Goal: Transaction & Acquisition: Purchase product/service

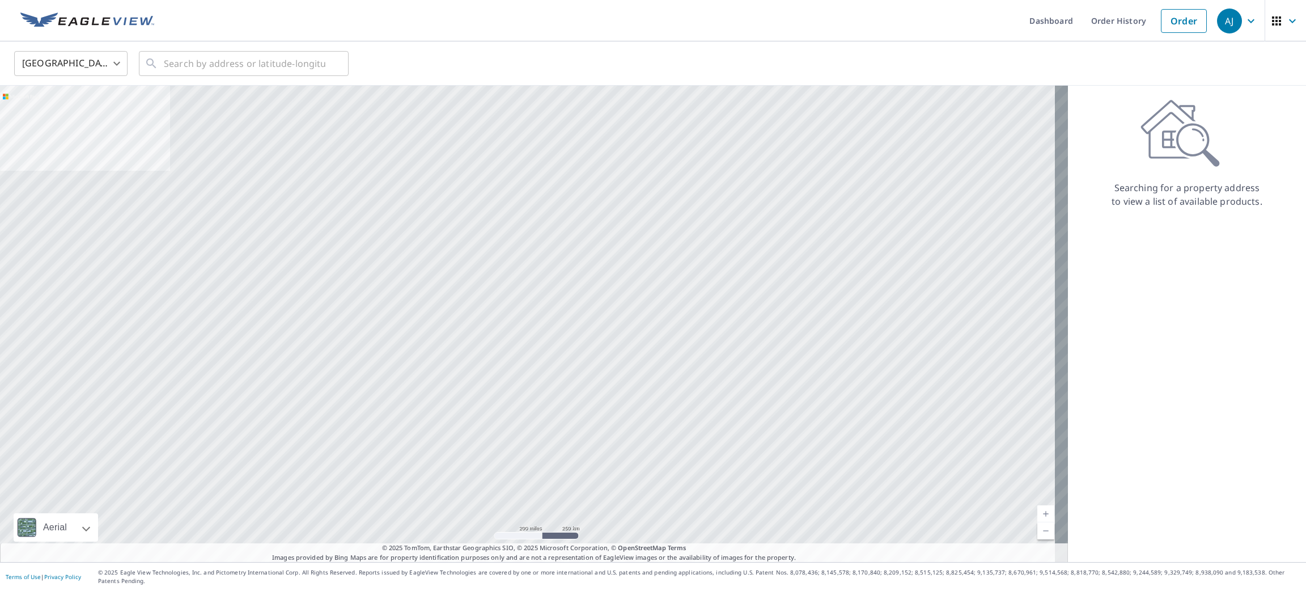
click at [61, 67] on body "AJ AJ Dashboard Order History Order AJ United States US ​ ​ Aerial Road A stand…" at bounding box center [653, 295] width 1306 height 591
click at [60, 117] on li "Canada" at bounding box center [70, 114] width 113 height 20
type input "CA"
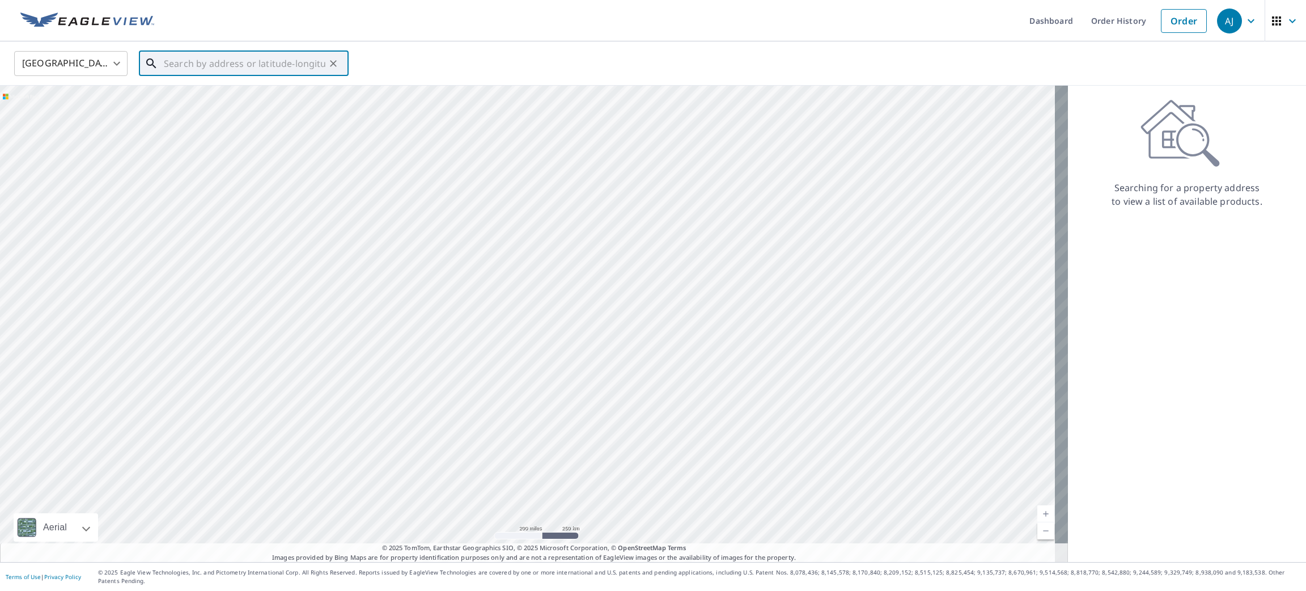
paste input "106 Giroux Street, Limoges, The Nation, ON, Canada"
drag, startPoint x: 196, startPoint y: 62, endPoint x: 138, endPoint y: 63, distance: 58.4
click at [138, 63] on div "Canada CA ​ 106 Giroux Street, Limoges, The Nation, ON, Canada ​ Match not found" at bounding box center [649, 63] width 1287 height 27
click at [207, 63] on input "106 Giroux Street, Limoges, The Nation, ON, Canada" at bounding box center [245, 64] width 162 height 32
click at [222, 60] on input "106 Giroux Street, Limoges, The Nation, ON, Canada" at bounding box center [245, 64] width 162 height 32
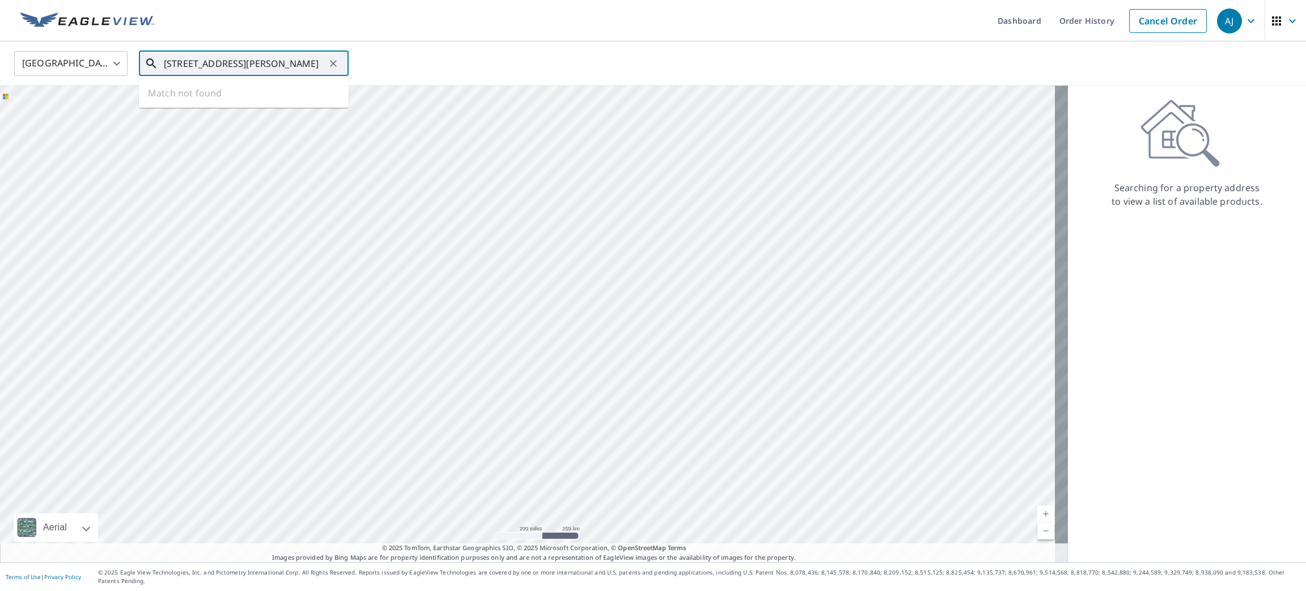
click at [239, 62] on input "106 Giroux Street, Limoges, The Nation, ON, Canada" at bounding box center [245, 64] width 162 height 32
drag, startPoint x: 259, startPoint y: 57, endPoint x: 382, endPoint y: 66, distance: 122.8
click at [382, 66] on div "Canada CA ​ 106 Giroux , Limoges, The Nation, ON, Canada ​ Match not found" at bounding box center [649, 63] width 1287 height 27
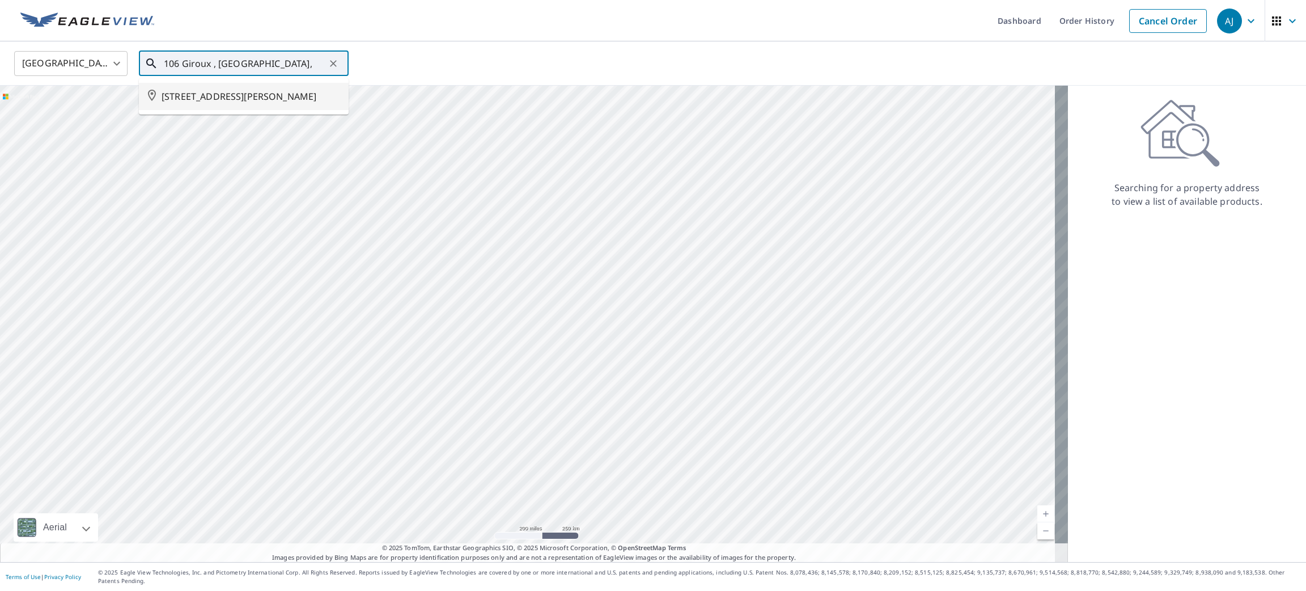
click at [252, 95] on span "106 GIROUX ST THE NATION ON K0A2M0" at bounding box center [251, 97] width 178 height 14
type input "106 GIROUX ST THE NATION ON K0A2M0"
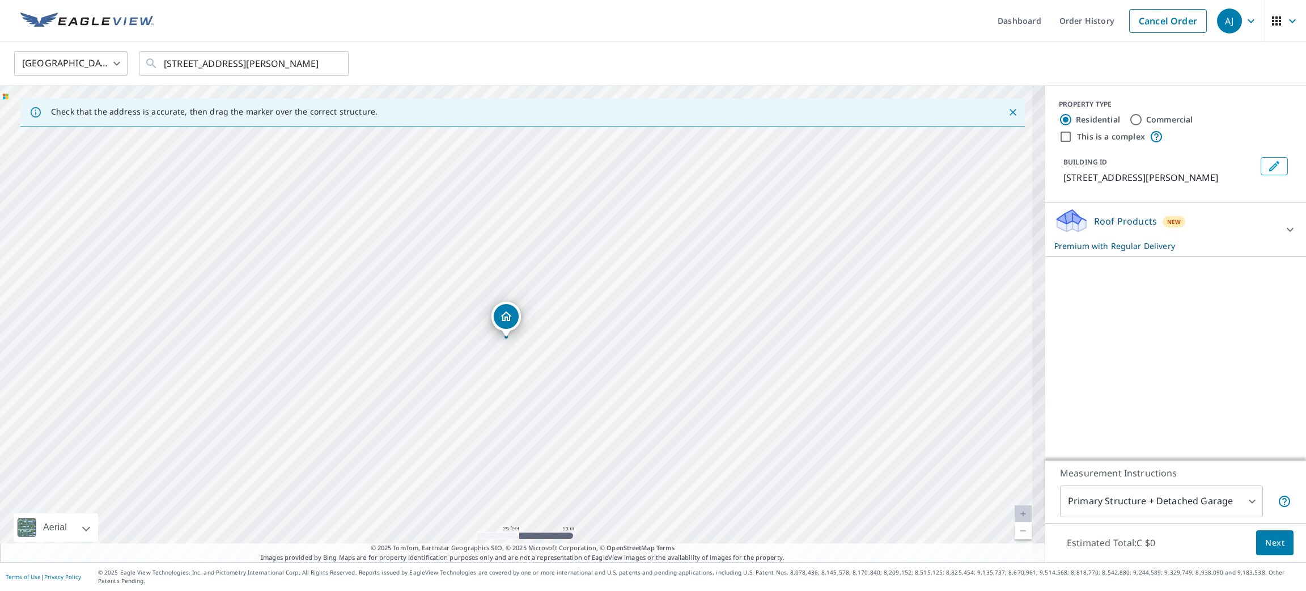
drag, startPoint x: 482, startPoint y: 406, endPoint x: 666, endPoint y: 243, distance: 246.2
click at [666, 243] on div "106 GIROUX ST THE NATION ON K0A2M0" at bounding box center [522, 324] width 1045 height 476
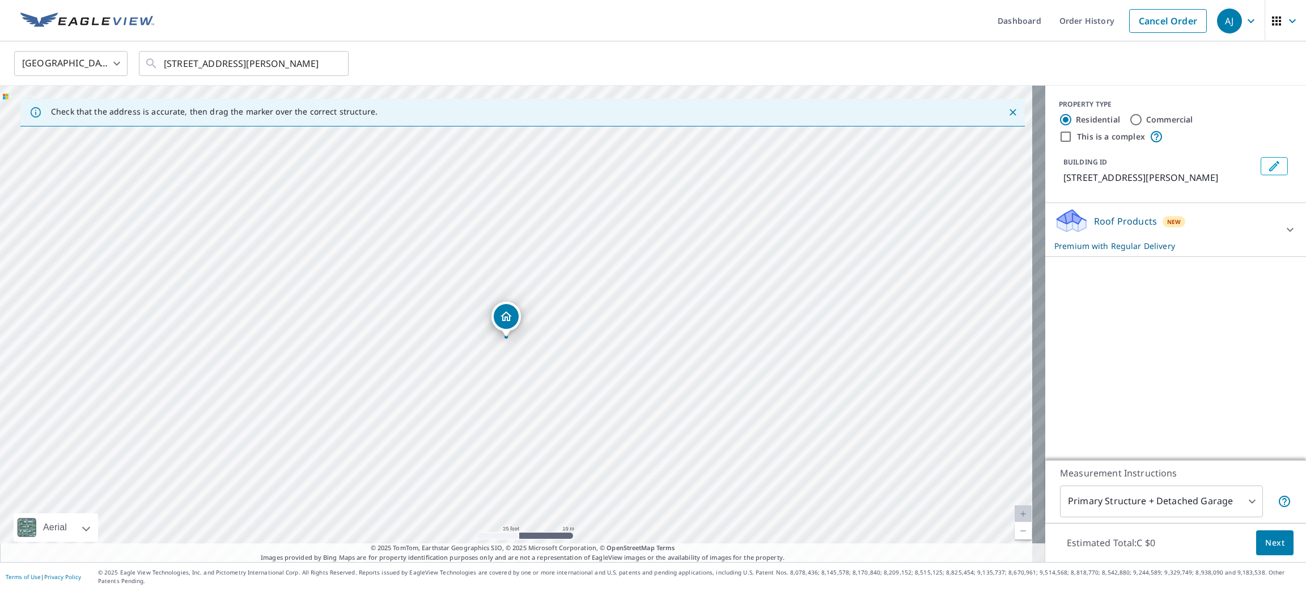
click at [1256, 544] on button "Next" at bounding box center [1274, 543] width 37 height 26
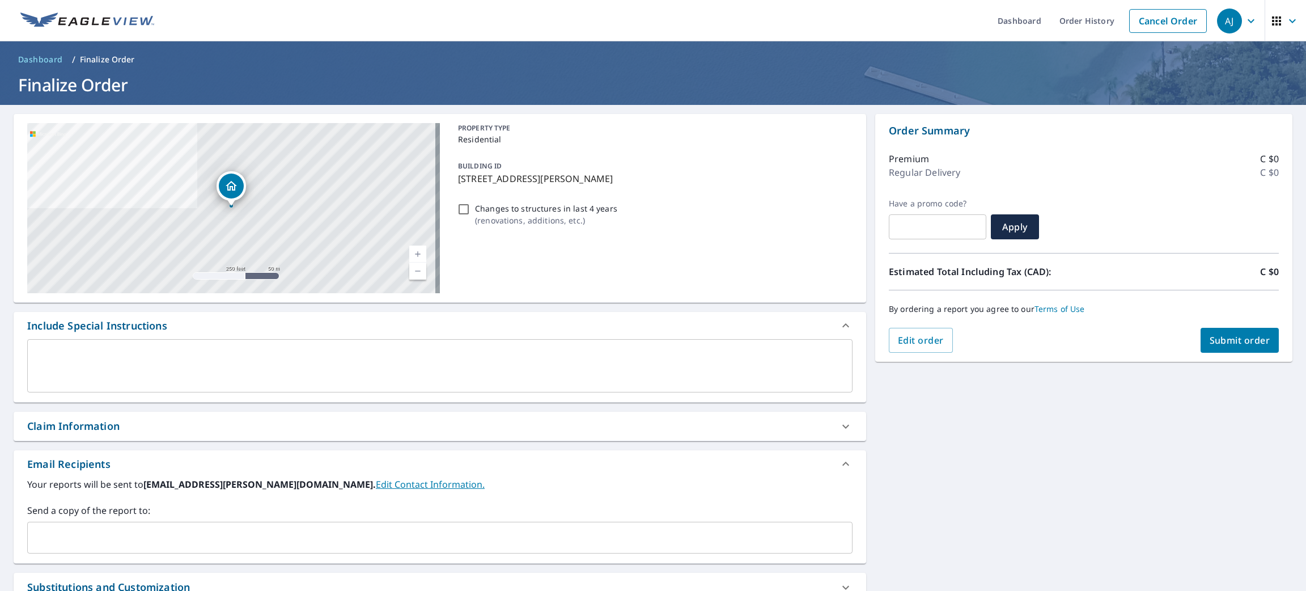
click at [1244, 353] on div "Order Summary Premium C $0 Regular Delivery C $0 Have a promo code? ​ Apply Est…" at bounding box center [1083, 238] width 417 height 248
click at [1243, 349] on button "Submit order" at bounding box center [1240, 340] width 79 height 25
checkbox input "true"
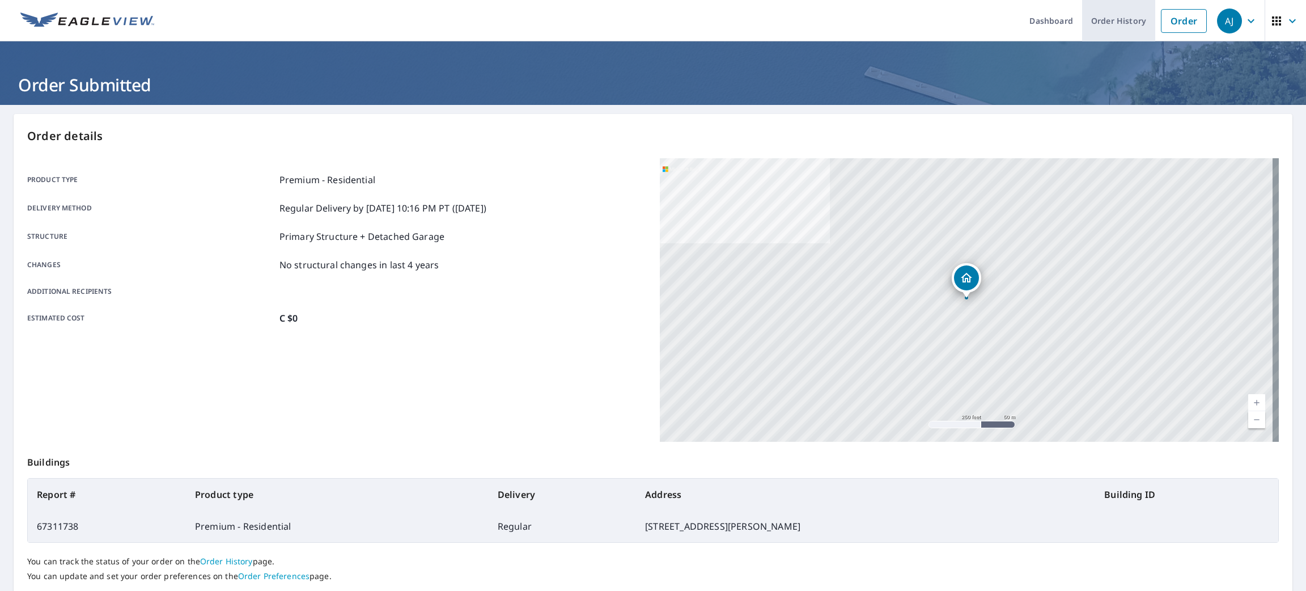
drag, startPoint x: 1171, startPoint y: 24, endPoint x: 1125, endPoint y: 40, distance: 49.3
click at [1171, 24] on link "Order" at bounding box center [1184, 21] width 46 height 24
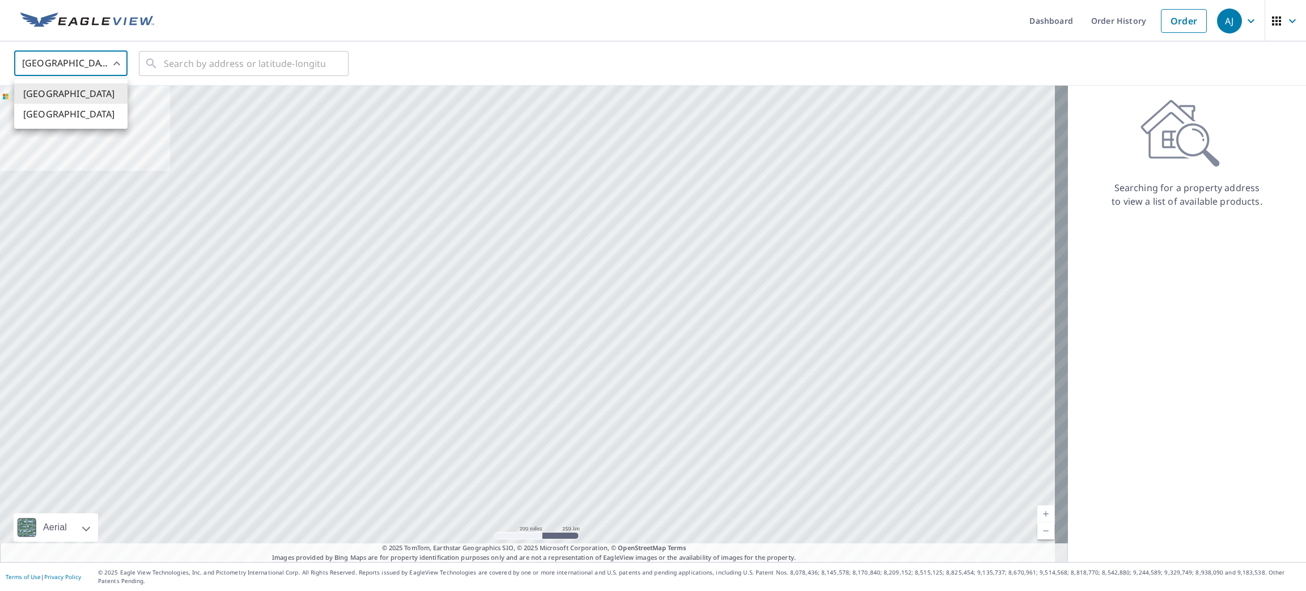
drag, startPoint x: 104, startPoint y: 71, endPoint x: 101, endPoint y: 84, distance: 13.3
click at [104, 70] on body "AJ AJ Dashboard Order History Order AJ United States US ​ ​ Aerial Road A stand…" at bounding box center [653, 295] width 1306 height 591
click at [96, 117] on li "Canada" at bounding box center [70, 114] width 113 height 20
type input "CA"
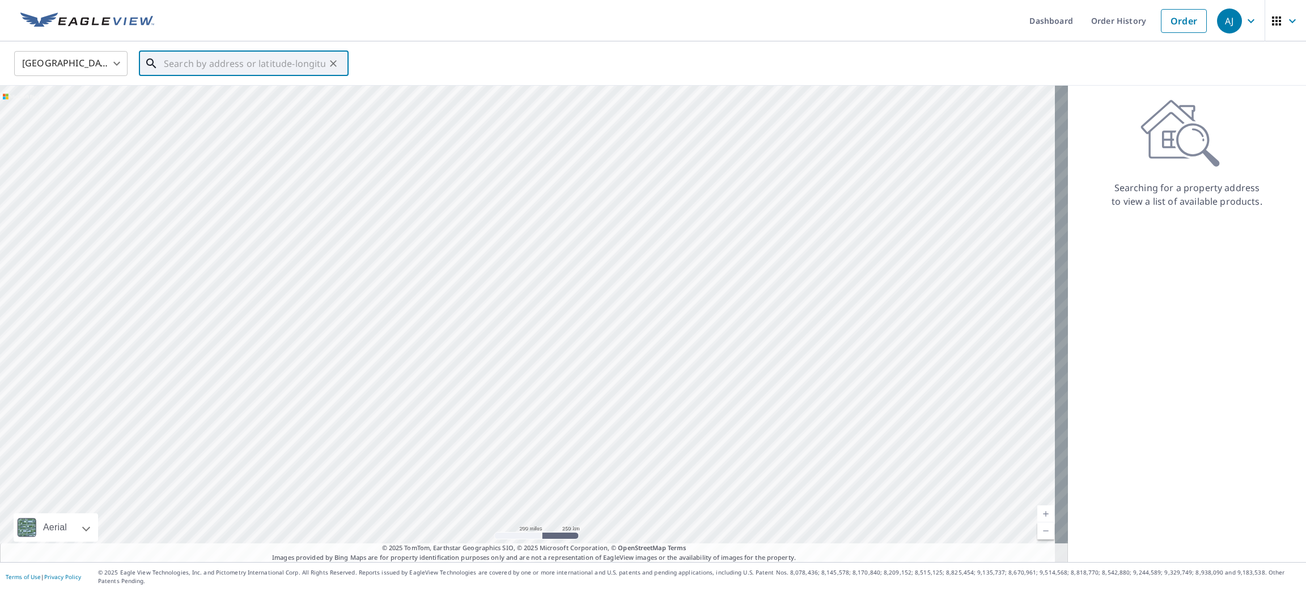
paste input "173 Maple Grove St, Embrun, ON K0A 1W0, Canada"
click at [235, 93] on span "173 MAPLE GROVE ST THE NATION ON K0A1W0" at bounding box center [251, 97] width 178 height 14
type input "173 MAPLE GROVE ST THE NATION ON K0A1W0"
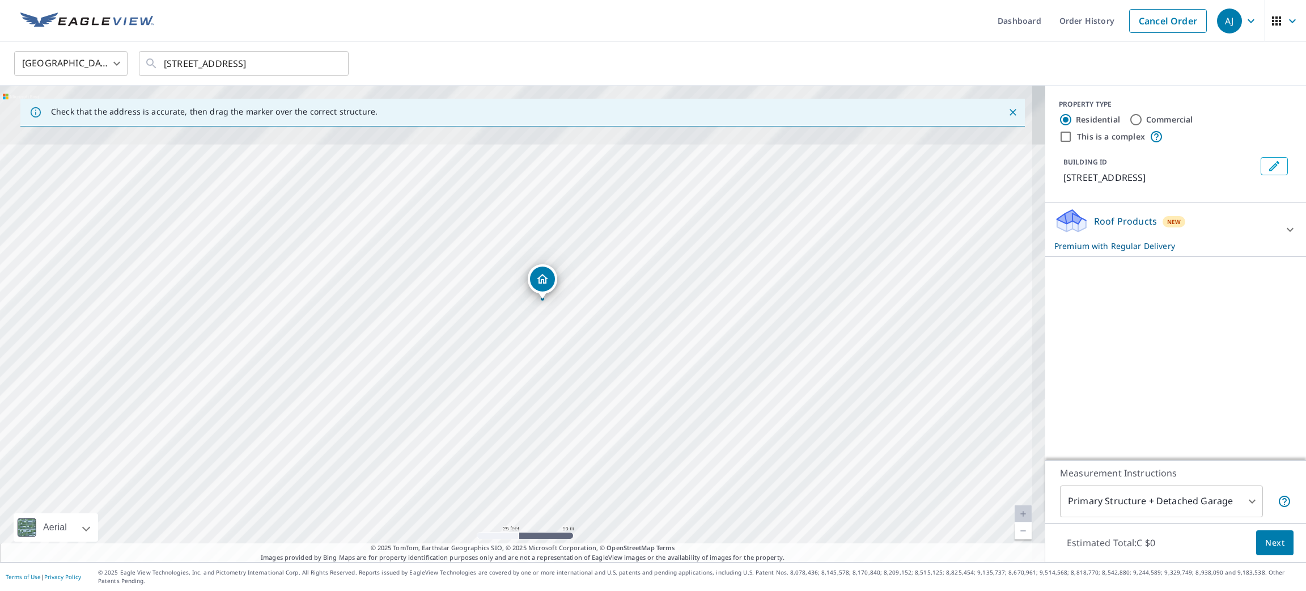
drag, startPoint x: 509, startPoint y: 351, endPoint x: 362, endPoint y: 631, distance: 315.4
click at [362, 590] on html "AJ AJ Dashboard Order History Cancel Order AJ Canada CA ​ 173 MAPLE GROVE ST TH…" at bounding box center [653, 295] width 1306 height 591
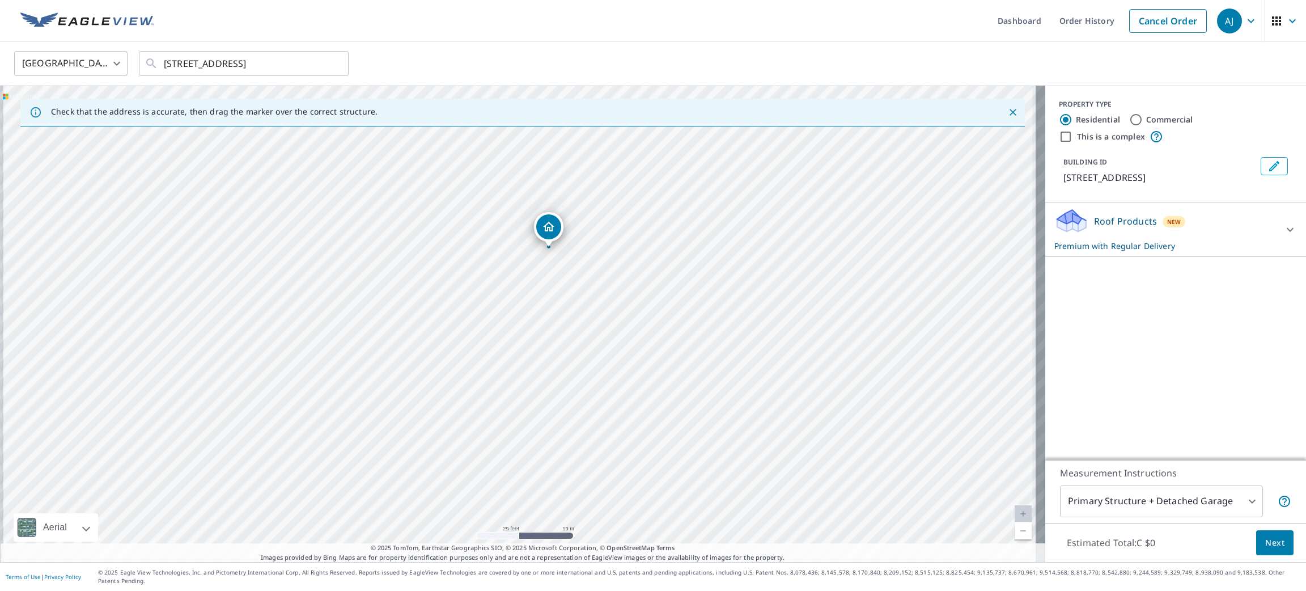
click at [399, 493] on div "173 MAPLE GROVE ST THE NATION ON K0A1W0" at bounding box center [522, 324] width 1045 height 476
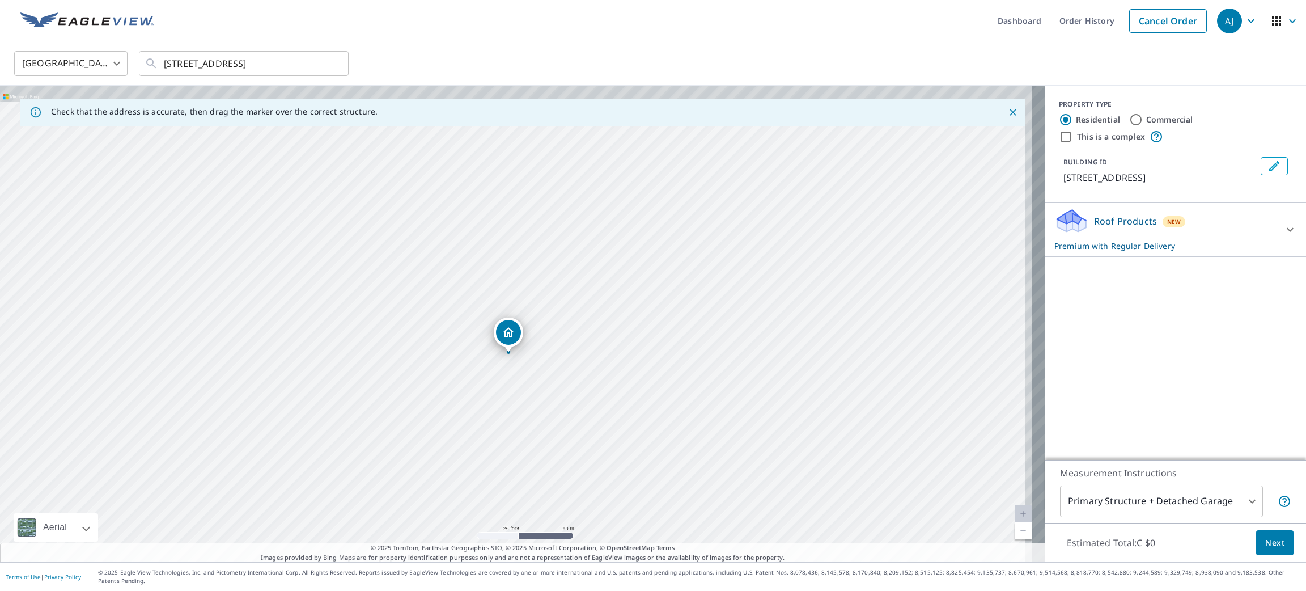
click at [495, 452] on div "173 MAPLE GROVE ST THE NATION ON K0A1W0" at bounding box center [522, 324] width 1045 height 476
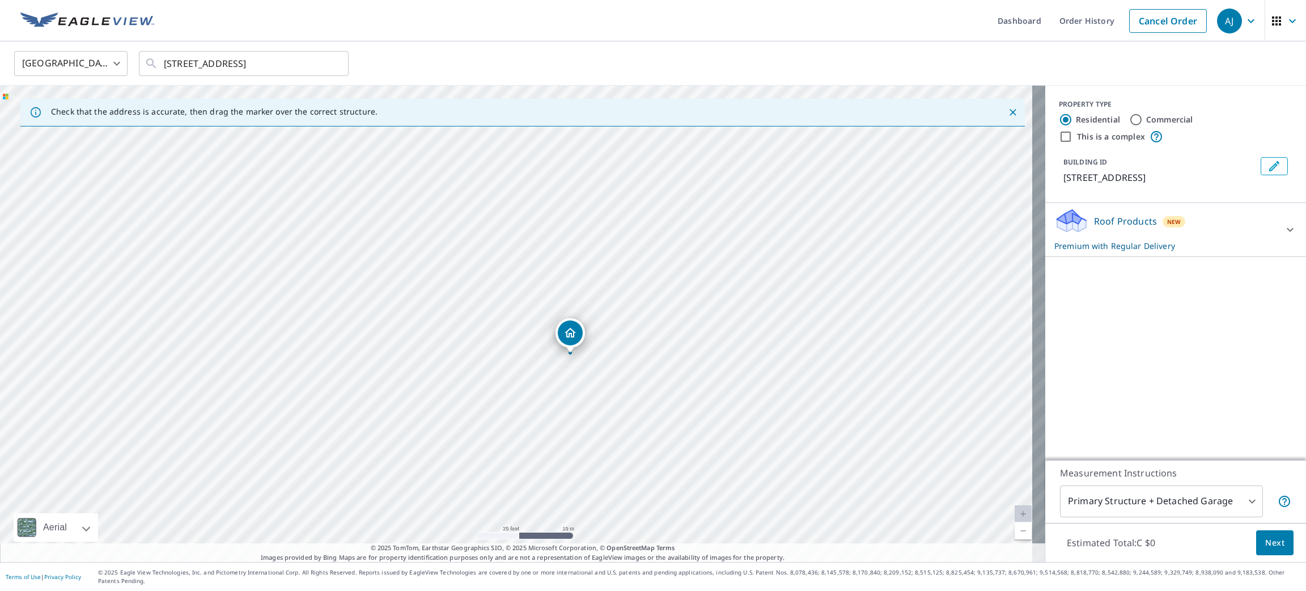
drag, startPoint x: 524, startPoint y: 331, endPoint x: 584, endPoint y: 332, distance: 60.1
click at [1236, 549] on div "Estimated Total: C $0 Next" at bounding box center [1175, 543] width 261 height 40
click at [1256, 542] on button "Next" at bounding box center [1274, 543] width 37 height 26
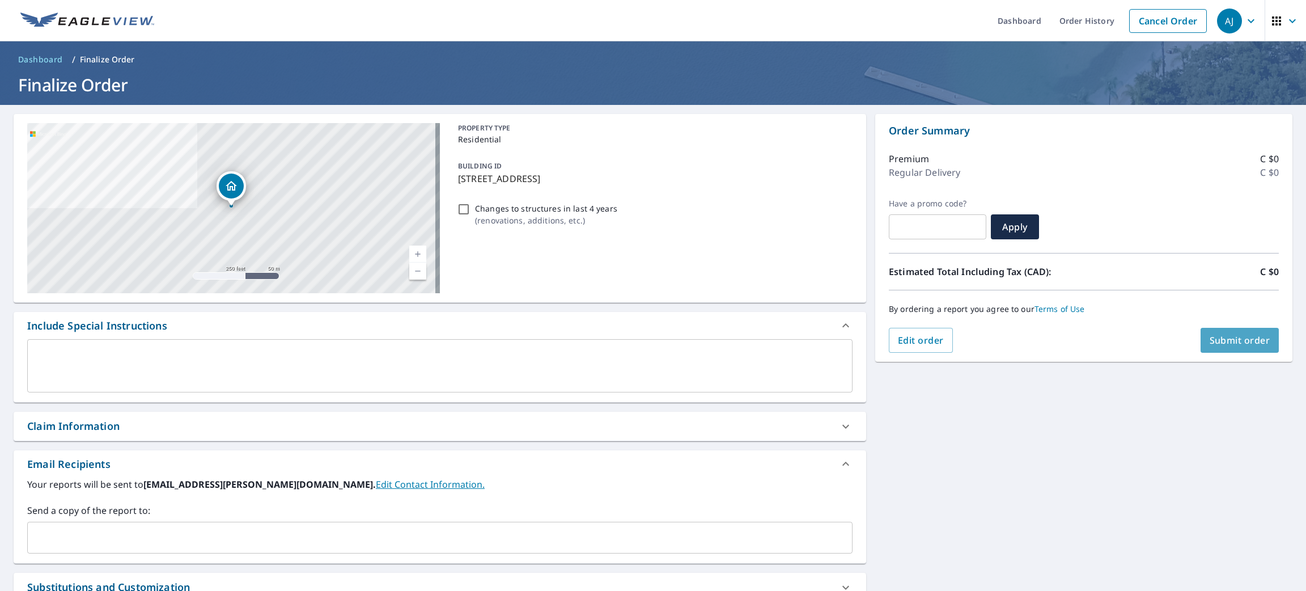
click at [1213, 329] on button "Submit order" at bounding box center [1240, 340] width 79 height 25
checkbox input "true"
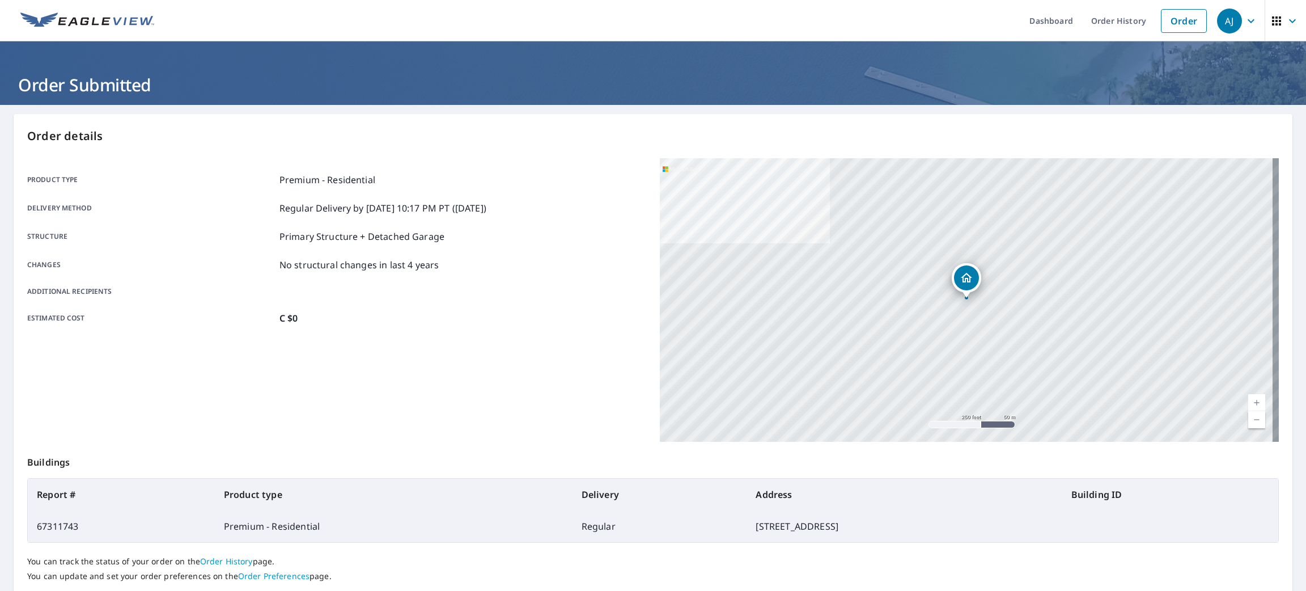
drag, startPoint x: 1178, startPoint y: 19, endPoint x: 962, endPoint y: 26, distance: 216.1
click at [1177, 19] on link "Order" at bounding box center [1184, 21] width 46 height 24
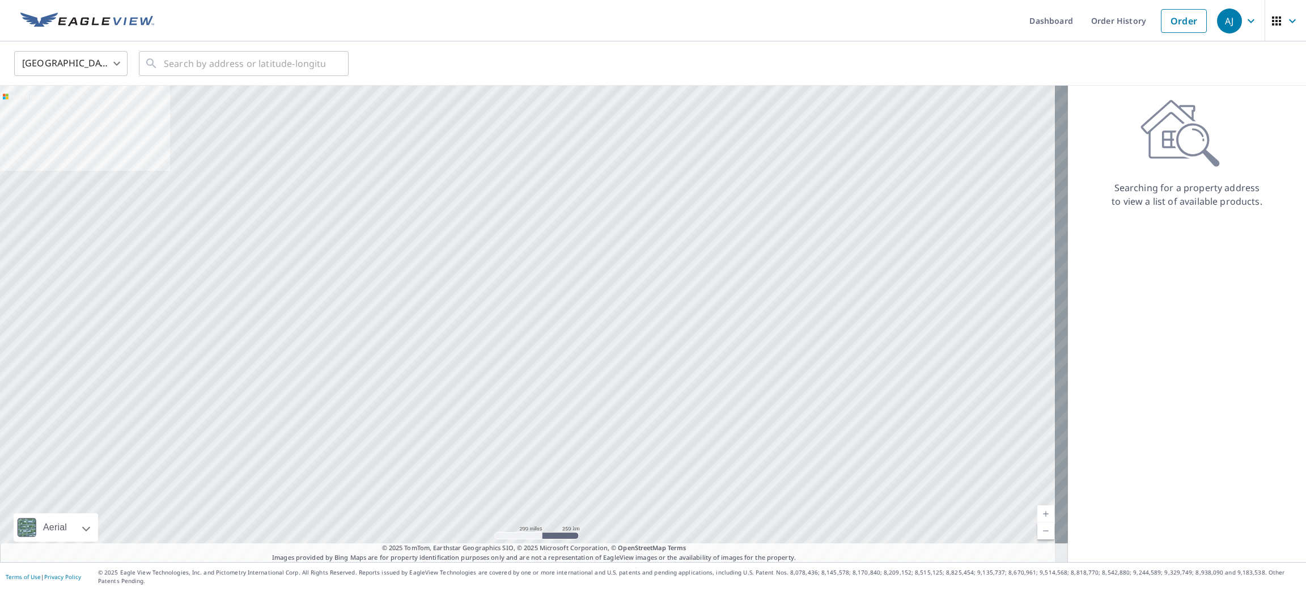
click at [81, 63] on body "AJ AJ Dashboard Order History Order AJ United States US ​ ​ Aerial Road A stand…" at bounding box center [653, 295] width 1306 height 591
click at [67, 117] on li "Canada" at bounding box center [70, 114] width 113 height 20
type input "CA"
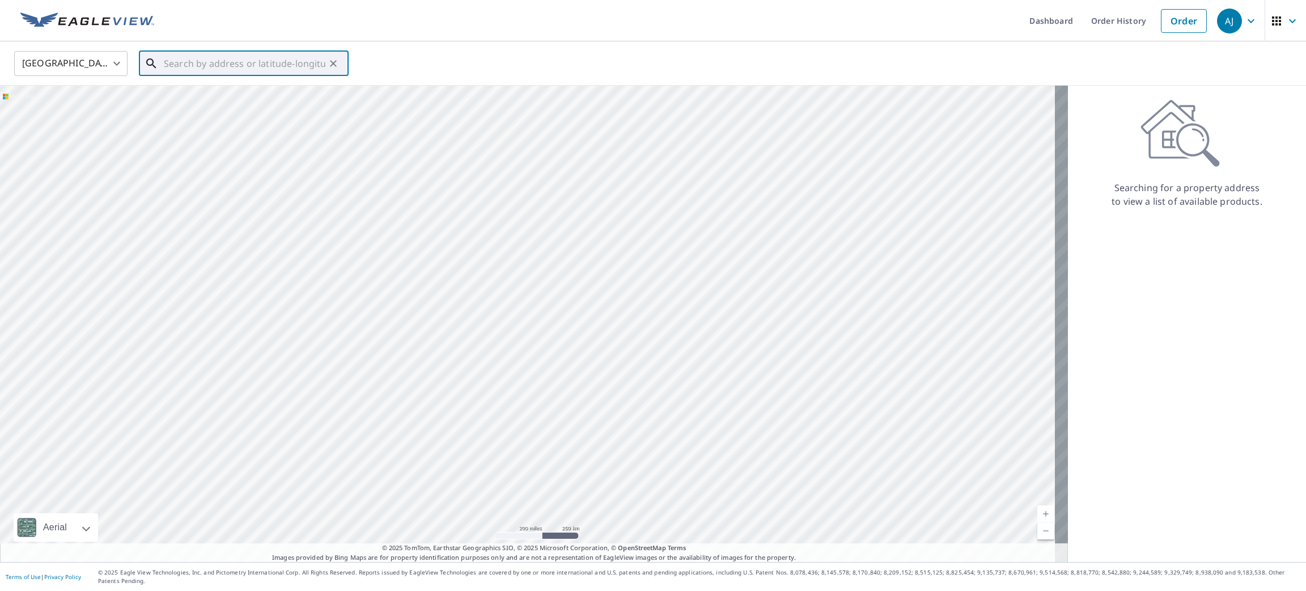
paste input "593 Main St W, Winchester, ON K0C 2K0, Canada"
click at [223, 100] on span "593 Main St W" at bounding box center [251, 97] width 178 height 14
type input "593 Main St W Winchester, ON K0C"
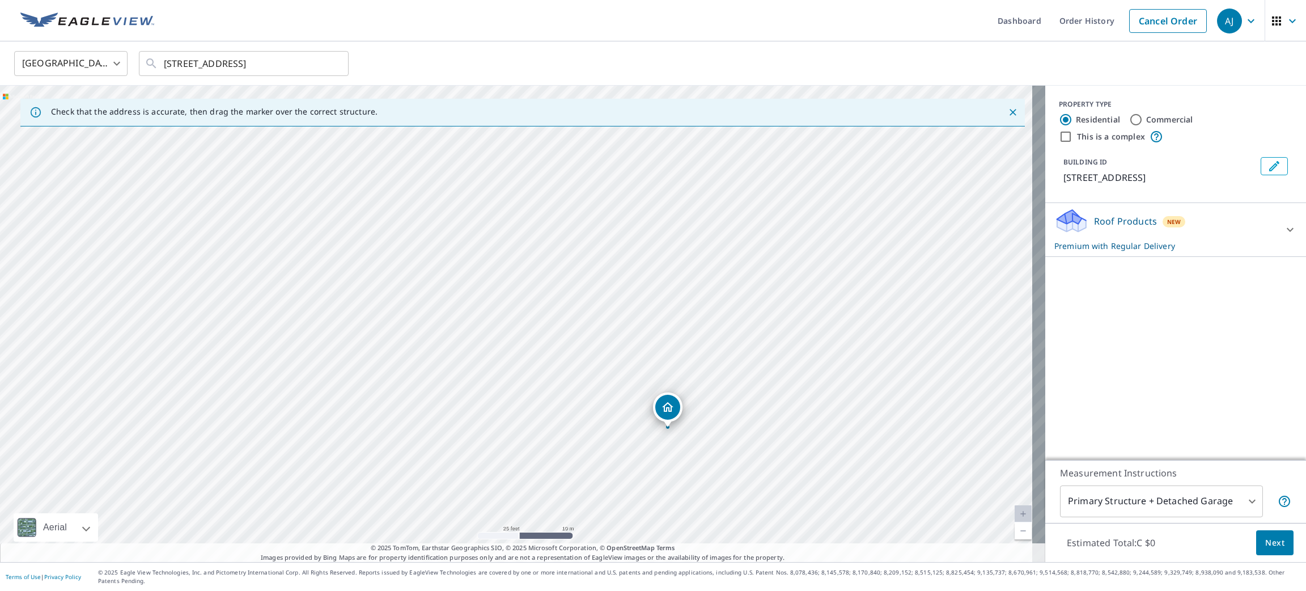
drag, startPoint x: 628, startPoint y: 348, endPoint x: 675, endPoint y: 408, distance: 75.9
click at [1265, 550] on span "Next" at bounding box center [1274, 543] width 19 height 14
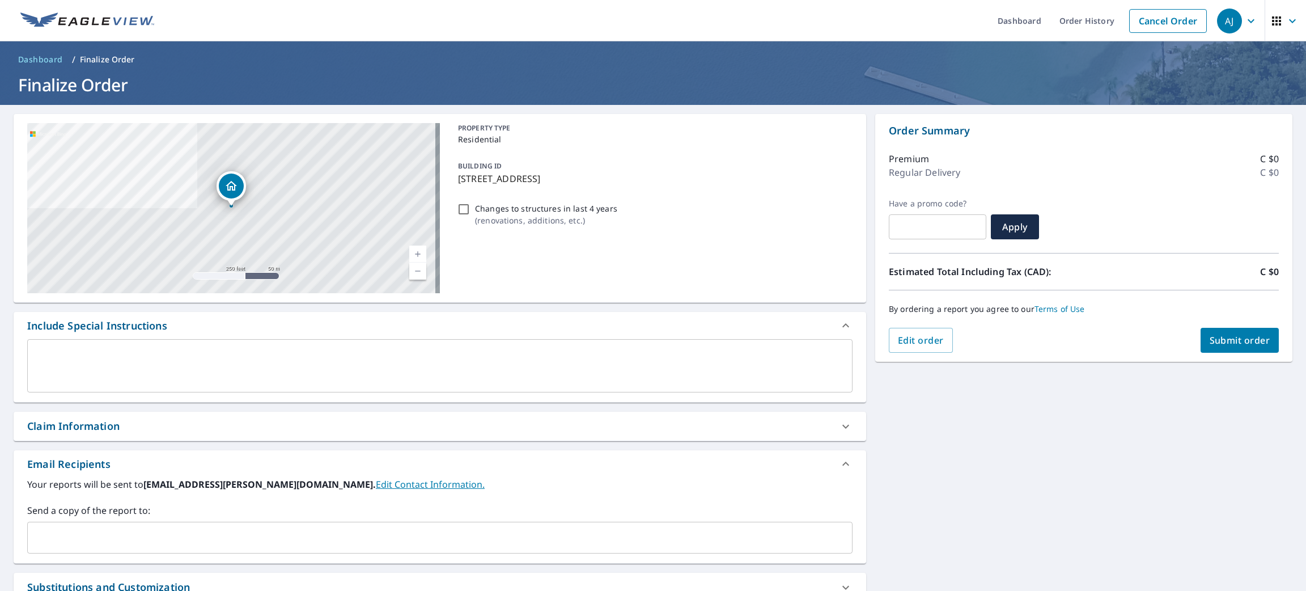
click at [1201, 346] on button "Submit order" at bounding box center [1240, 340] width 79 height 25
checkbox input "true"
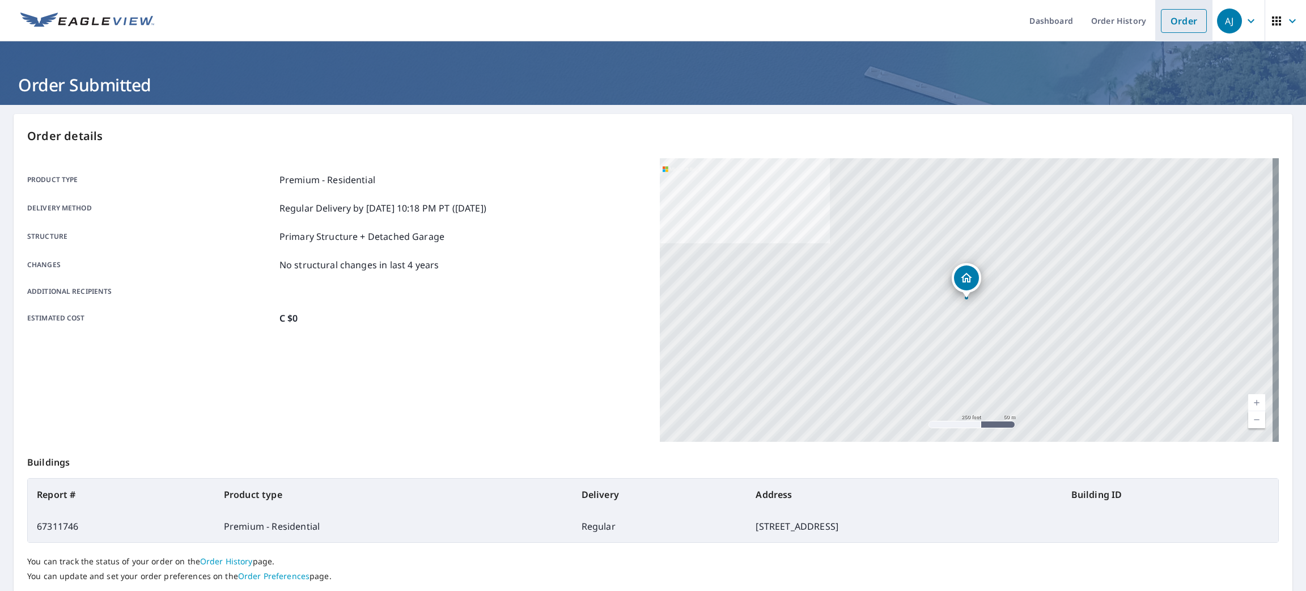
click at [1161, 20] on link "Order" at bounding box center [1184, 21] width 46 height 24
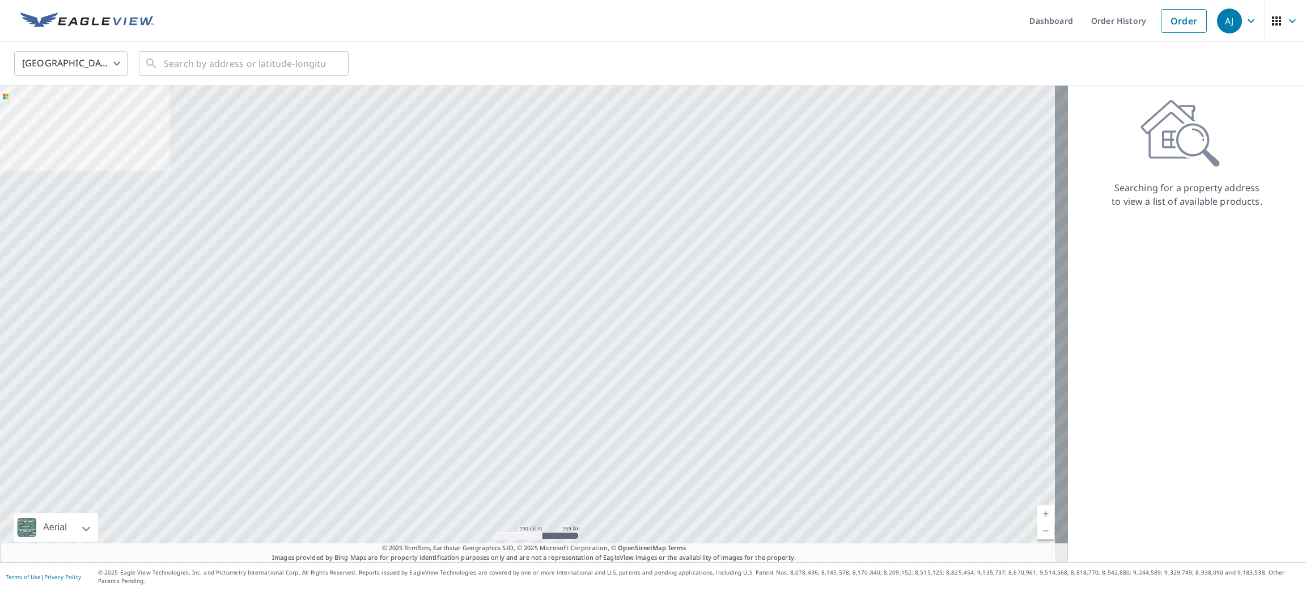
click at [53, 57] on body "AJ AJ Dashboard Order History Order AJ United States US ​ ​ Aerial Road A stand…" at bounding box center [653, 295] width 1306 height 591
drag, startPoint x: 55, startPoint y: 118, endPoint x: 132, endPoint y: 92, distance: 80.9
click at [56, 119] on li "Canada" at bounding box center [70, 114] width 113 height 20
type input "CA"
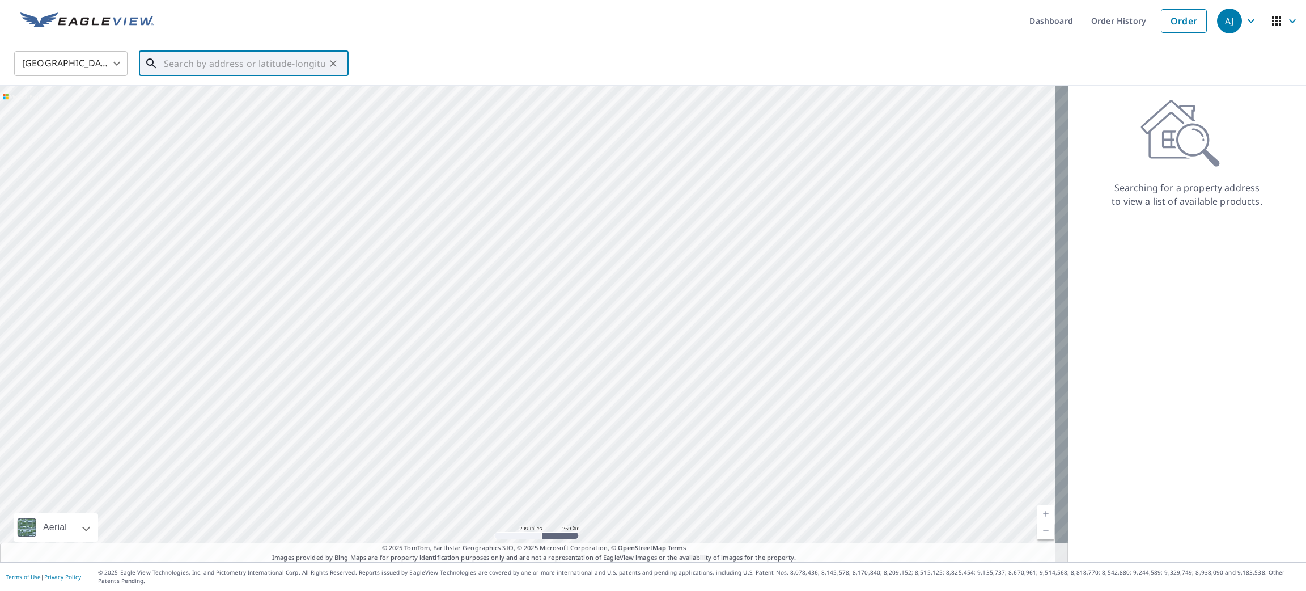
paste input "282 Giddings Crescent, Milton, ON L9T 7A9, Canada"
click at [240, 98] on span "282 GIDDINGS CRES MILTON ON L9T7A9" at bounding box center [251, 103] width 178 height 27
type input "282 GIDDINGS CRES MILTON ON L9T7A9"
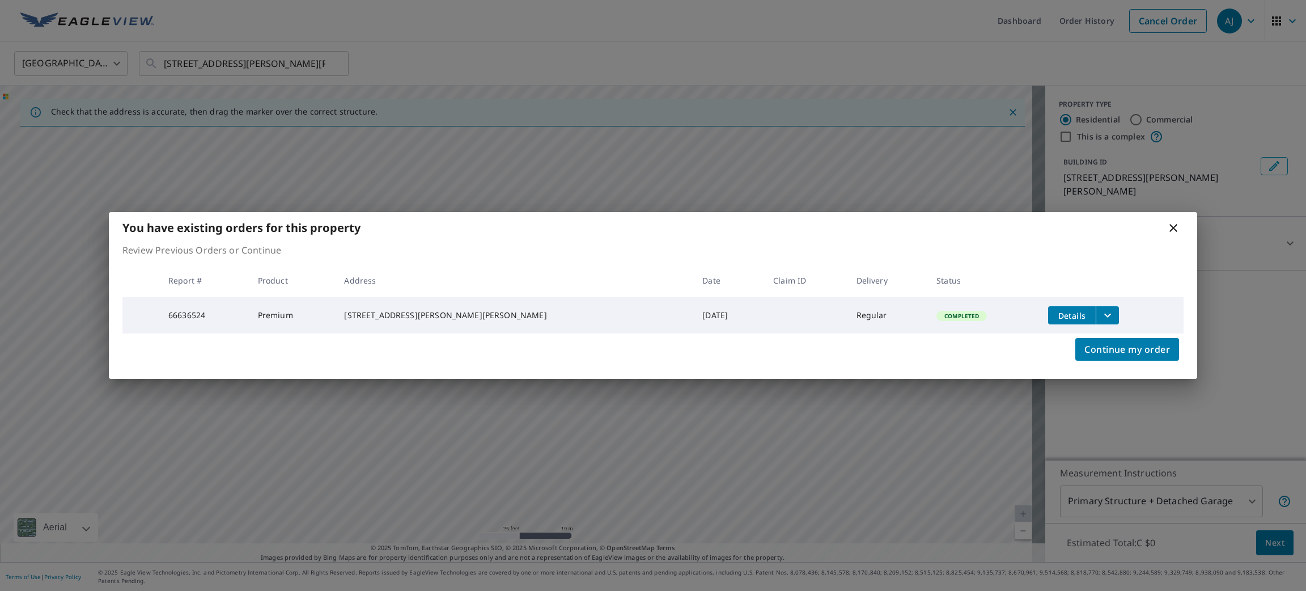
click at [1172, 224] on icon at bounding box center [1173, 228] width 8 height 8
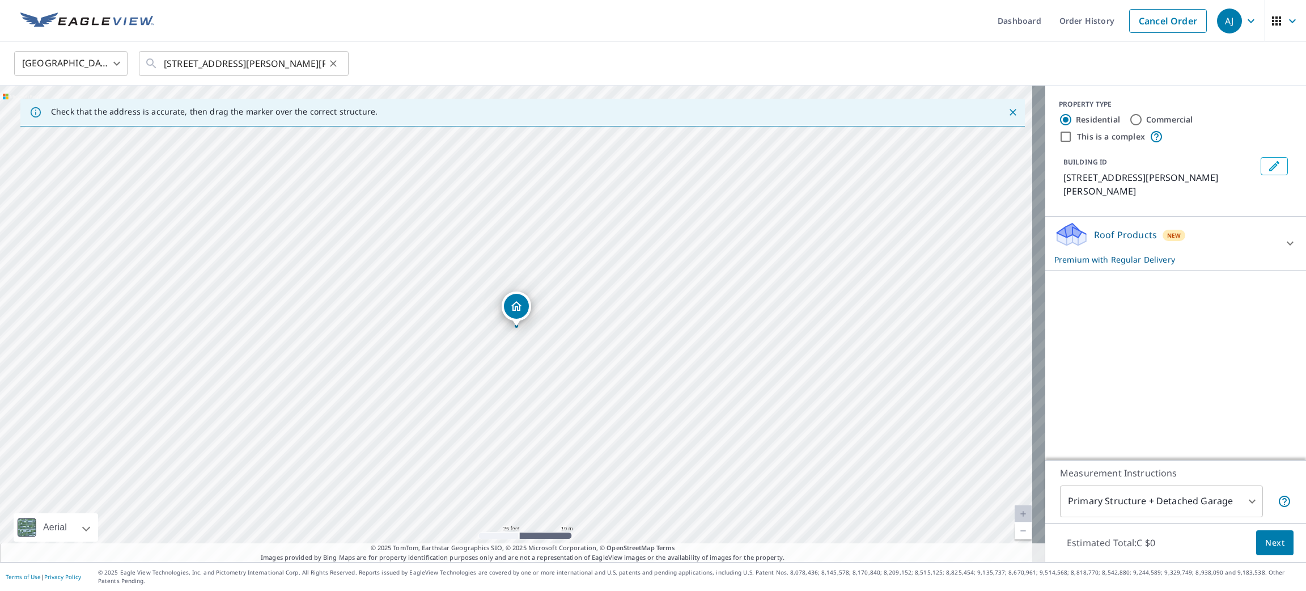
drag, startPoint x: 332, startPoint y: 61, endPoint x: 295, endPoint y: 61, distance: 37.4
click at [332, 61] on icon "Clear" at bounding box center [333, 63] width 11 height 11
paste input "112 Meandering Brook Dr, Ottawa, ON K1T 0B7, Canad"
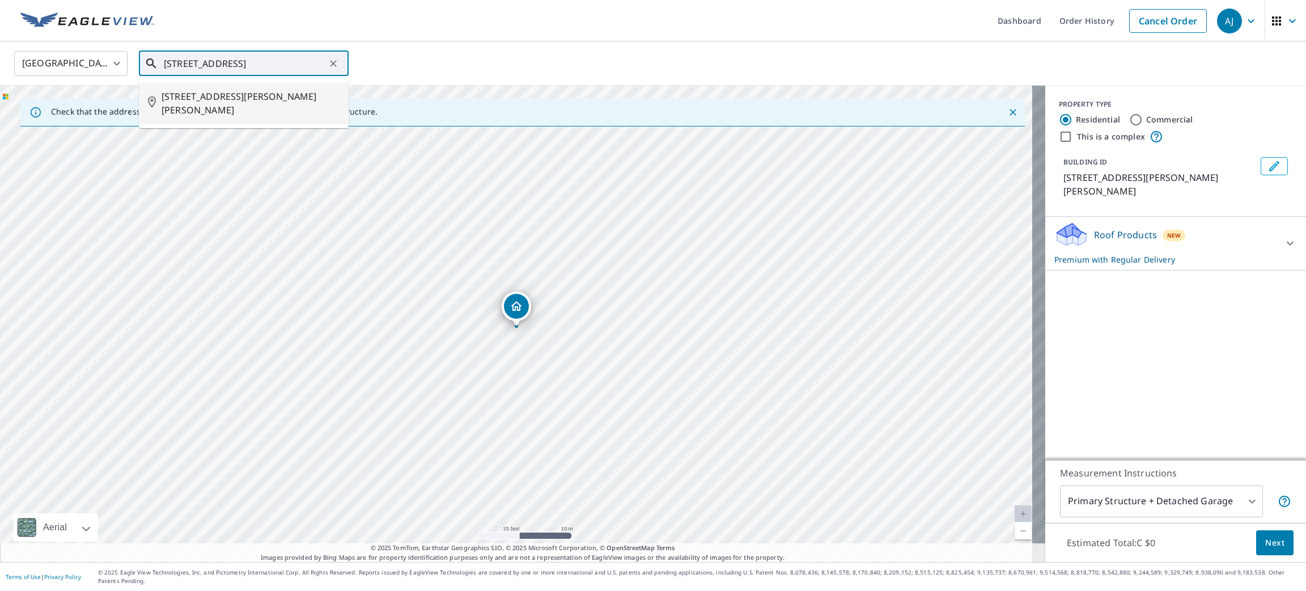
click at [287, 104] on li "282 GIDDINGS CRES MILTON ON L9T7A9" at bounding box center [244, 103] width 210 height 41
type input "282 GIDDINGS CRES MILTON ON L9T7A9"
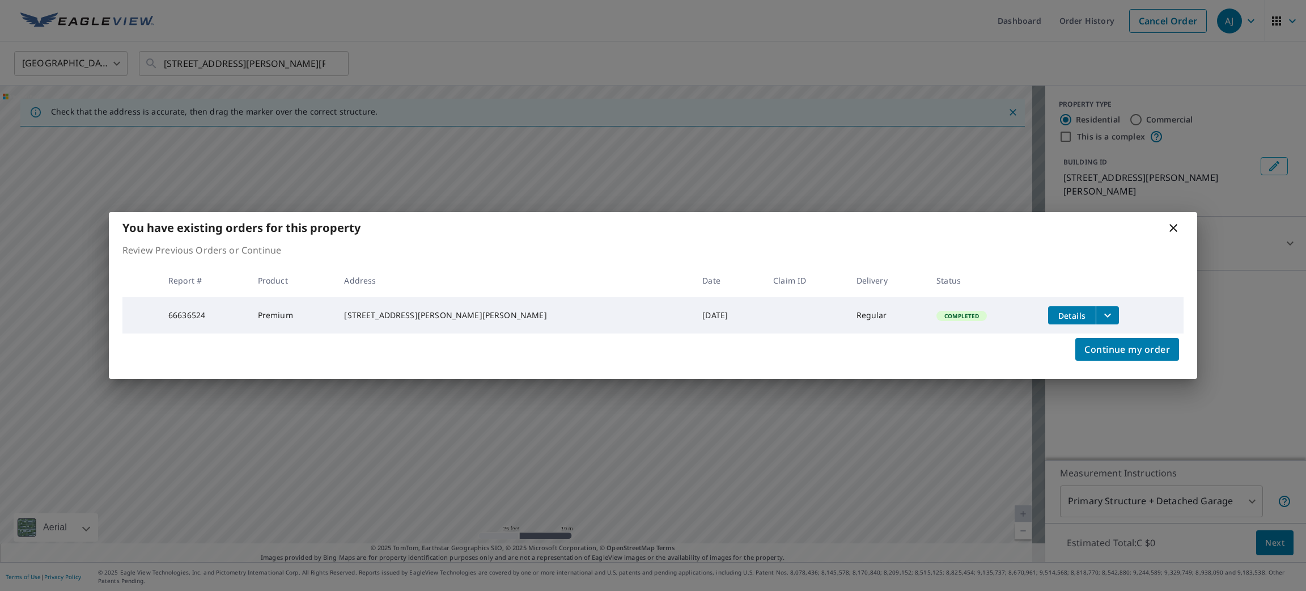
click at [1169, 221] on icon at bounding box center [1174, 228] width 14 height 14
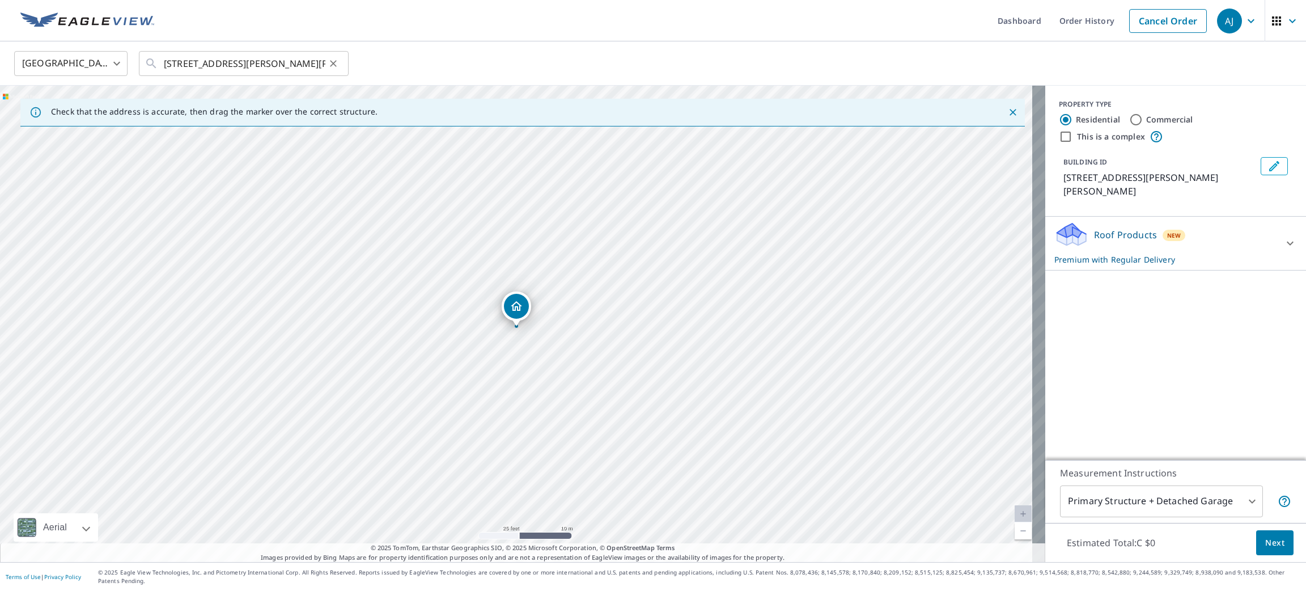
click at [332, 58] on icon "Clear" at bounding box center [333, 63] width 11 height 11
paste input "112 Meandering Brook Dr, Ottawa, ON K1T 0B7, Canad"
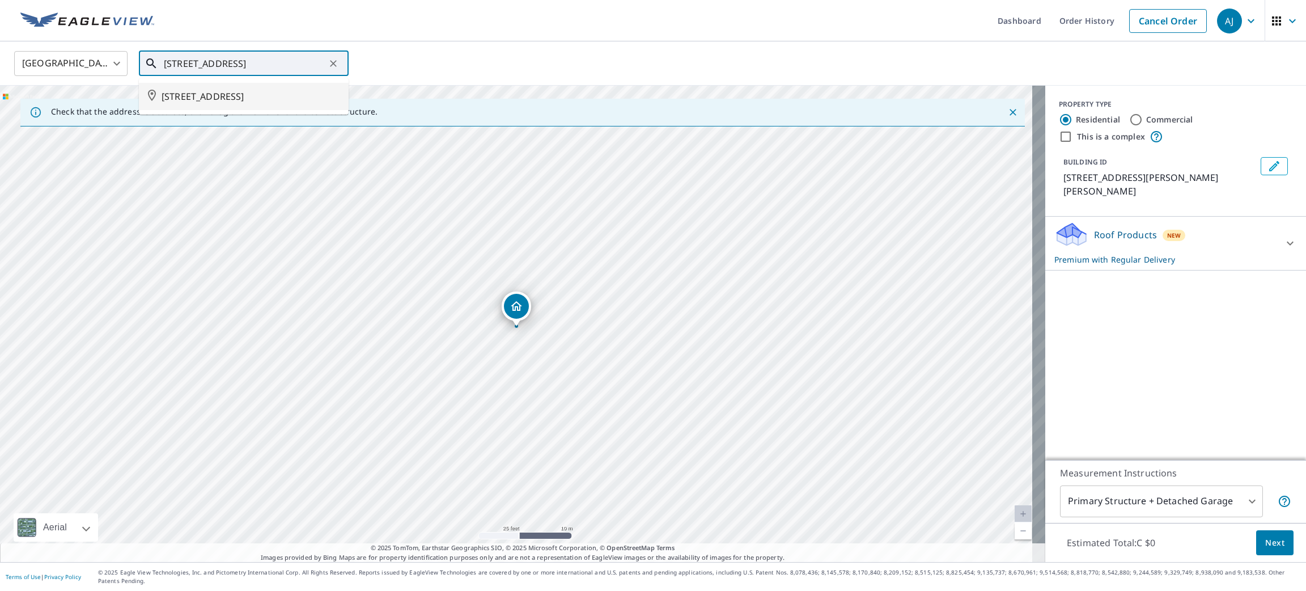
click at [260, 103] on span "112 MEANDERING BROOK DR OTTAWA ON K1T0B7" at bounding box center [251, 97] width 178 height 14
type input "112 MEANDERING BROOK DR OTTAWA ON K1T0B7"
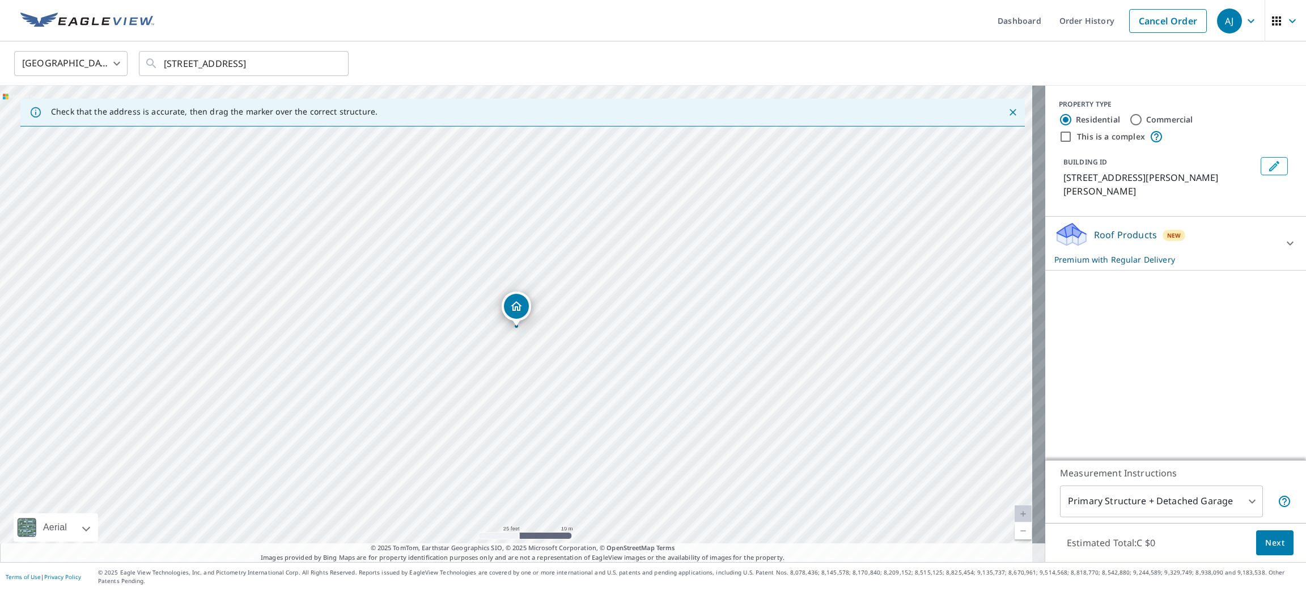
scroll to position [0, 0]
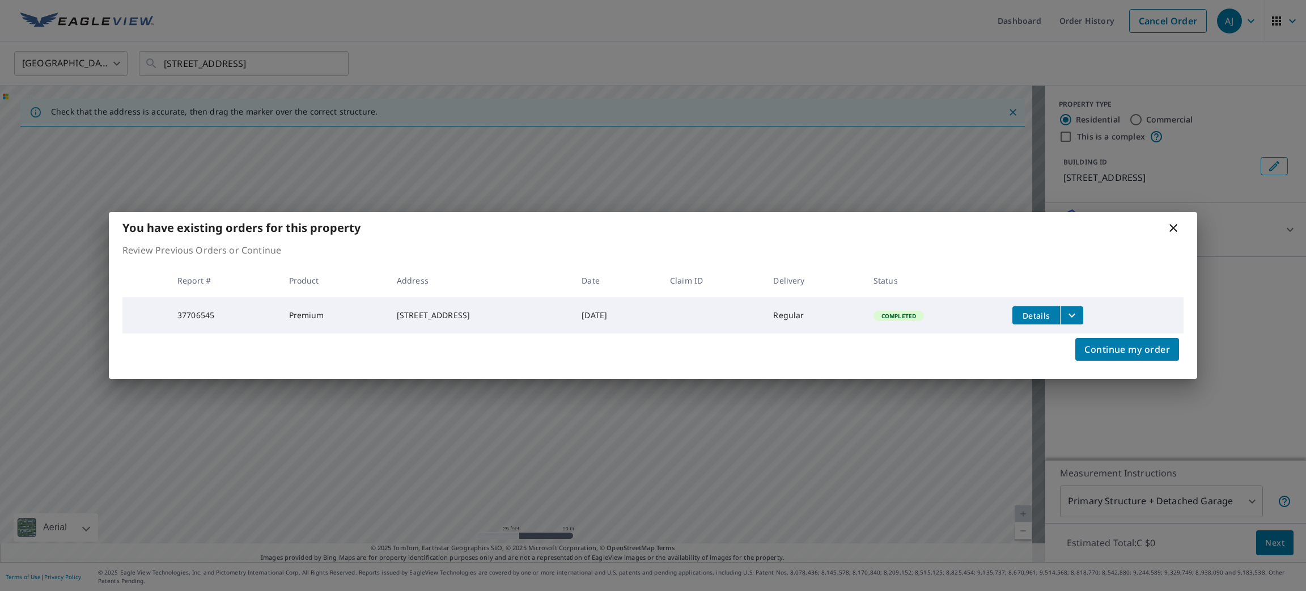
click at [1176, 224] on icon at bounding box center [1173, 228] width 8 height 8
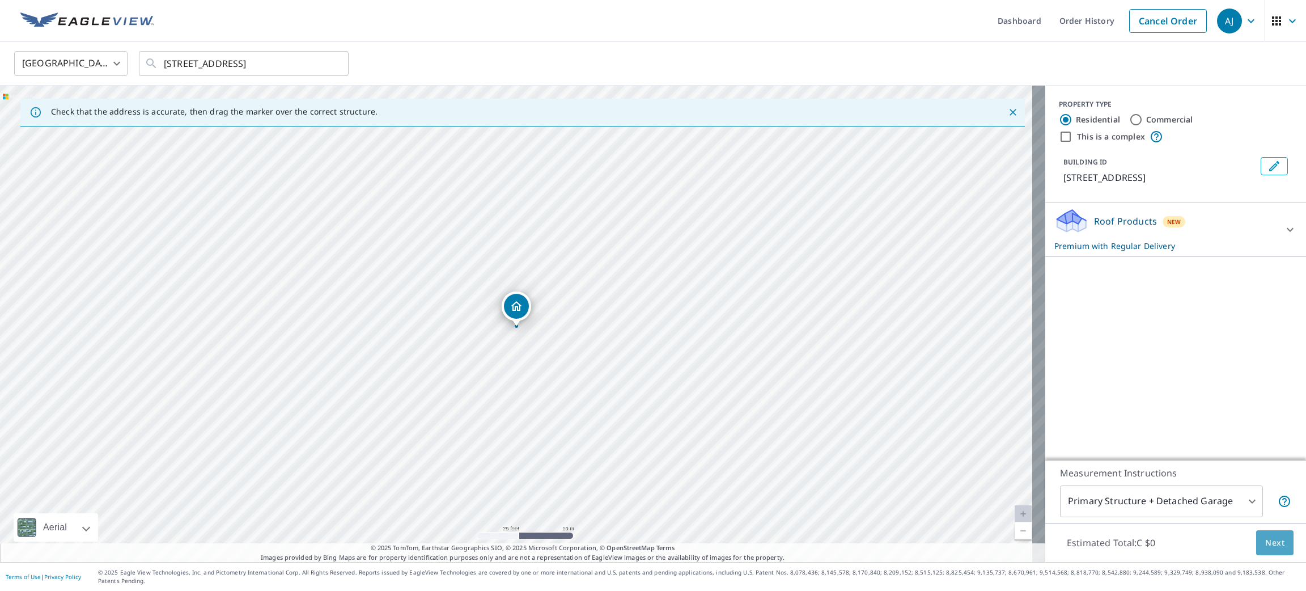
click at [1265, 550] on span "Next" at bounding box center [1274, 543] width 19 height 14
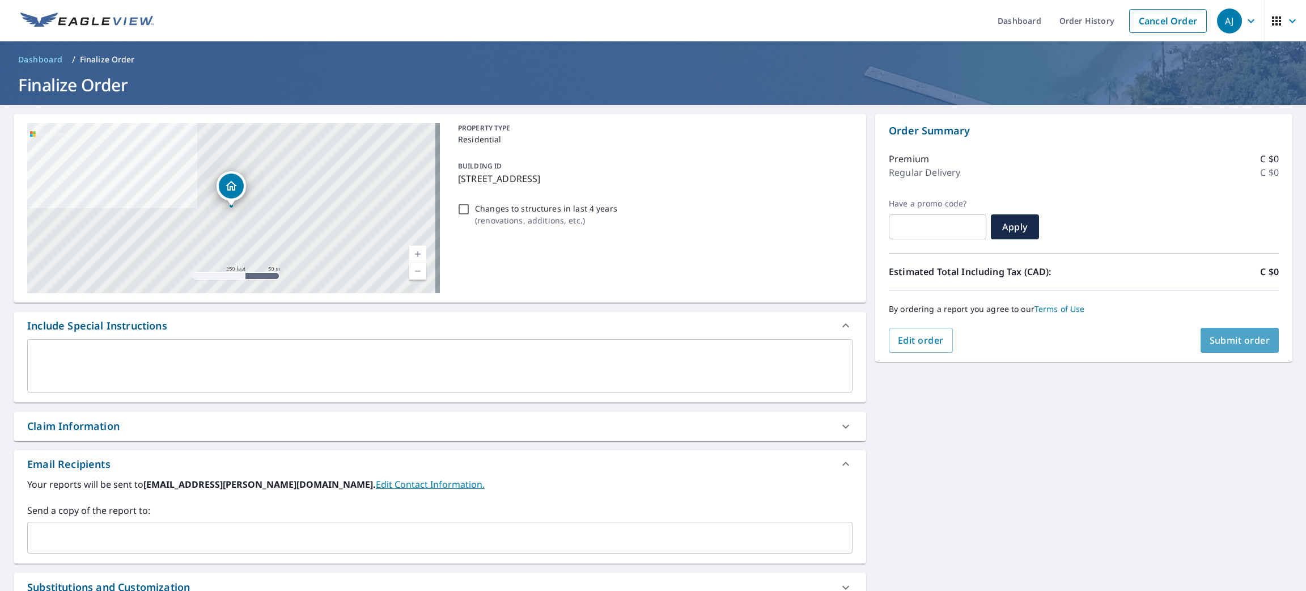
click at [1210, 342] on span "Submit order" at bounding box center [1240, 340] width 61 height 12
checkbox input "true"
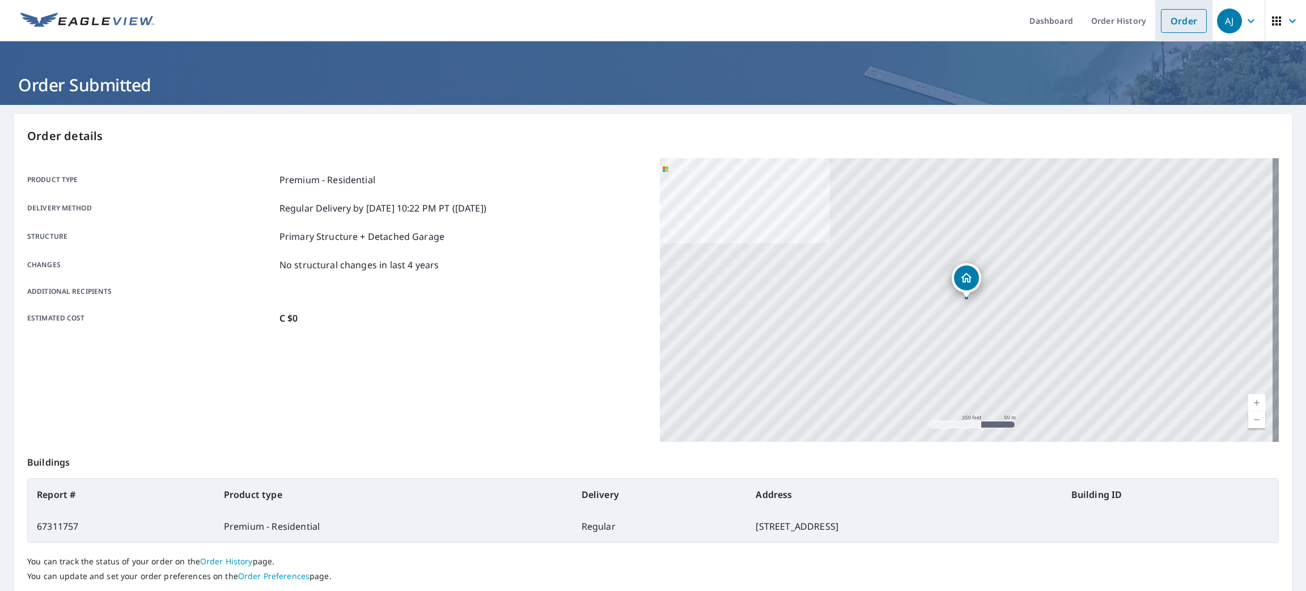
click at [1169, 27] on link "Order" at bounding box center [1184, 21] width 46 height 24
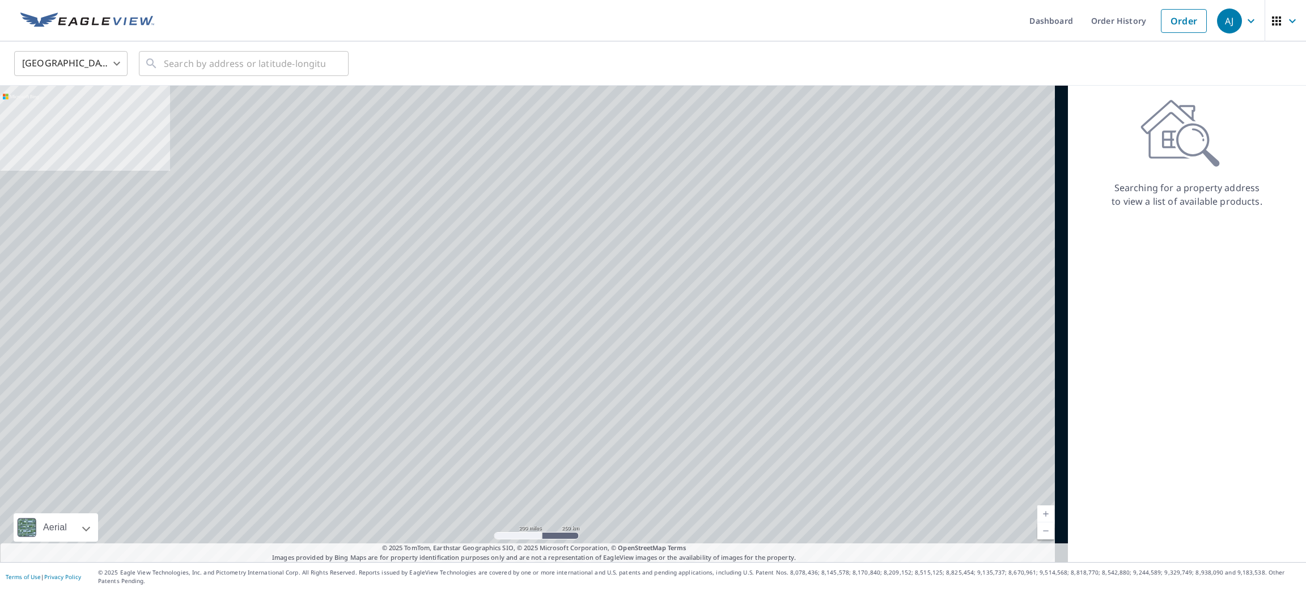
click at [117, 62] on body "AJ AJ Dashboard Order History Order AJ United States US ​ ​ Aerial Road A stand…" at bounding box center [653, 295] width 1306 height 591
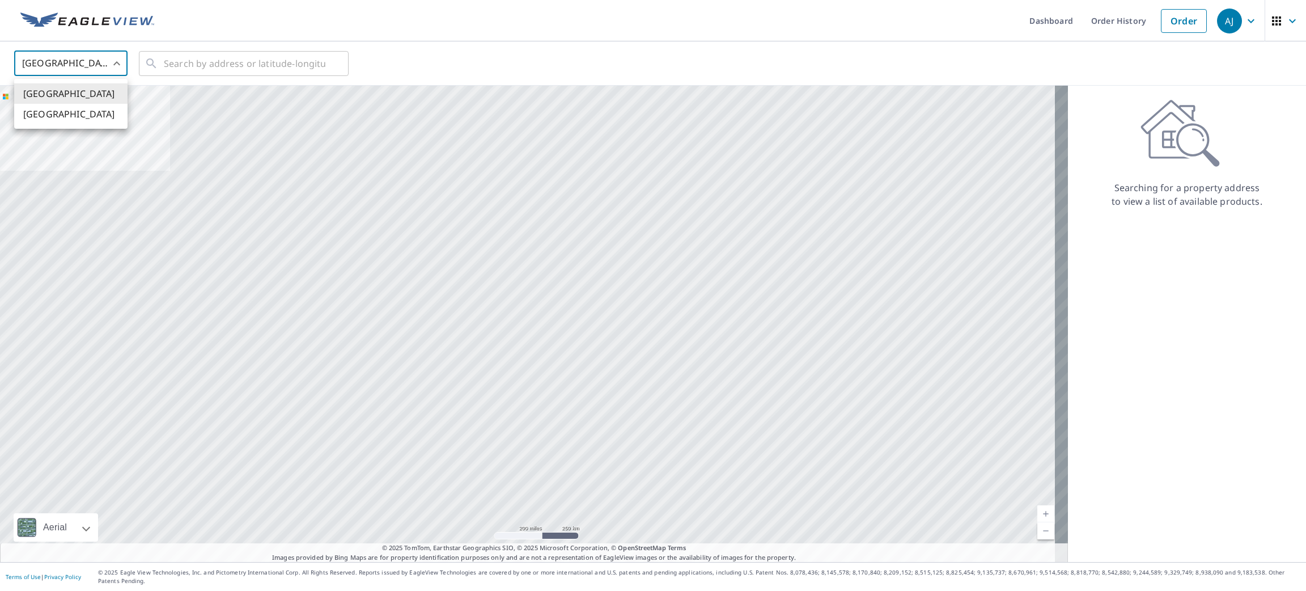
click at [104, 109] on li "Canada" at bounding box center [70, 114] width 113 height 20
type input "CA"
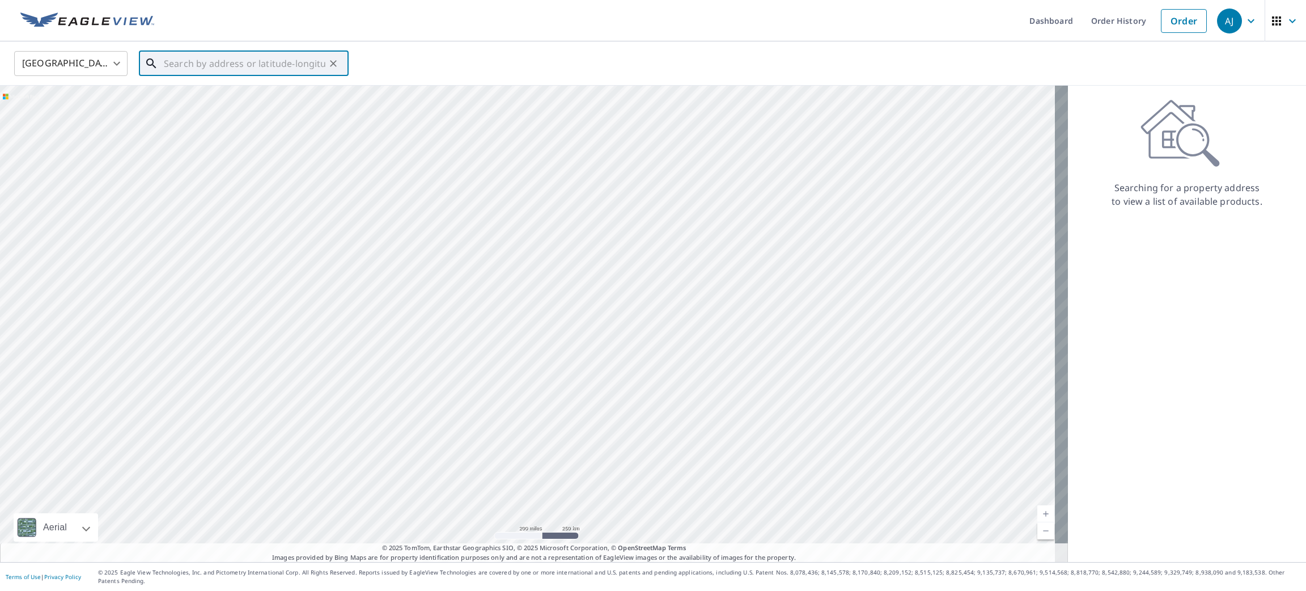
paste input "330 Oakcrest Way, Ottawa, ON K4A 0R1, Canada"
click at [250, 88] on li "330 OAKCREST WAY OTTAWA ON K4A0S2" at bounding box center [244, 96] width 210 height 27
type input "330 OAKCREST WAY OTTAWA ON K4A0S2"
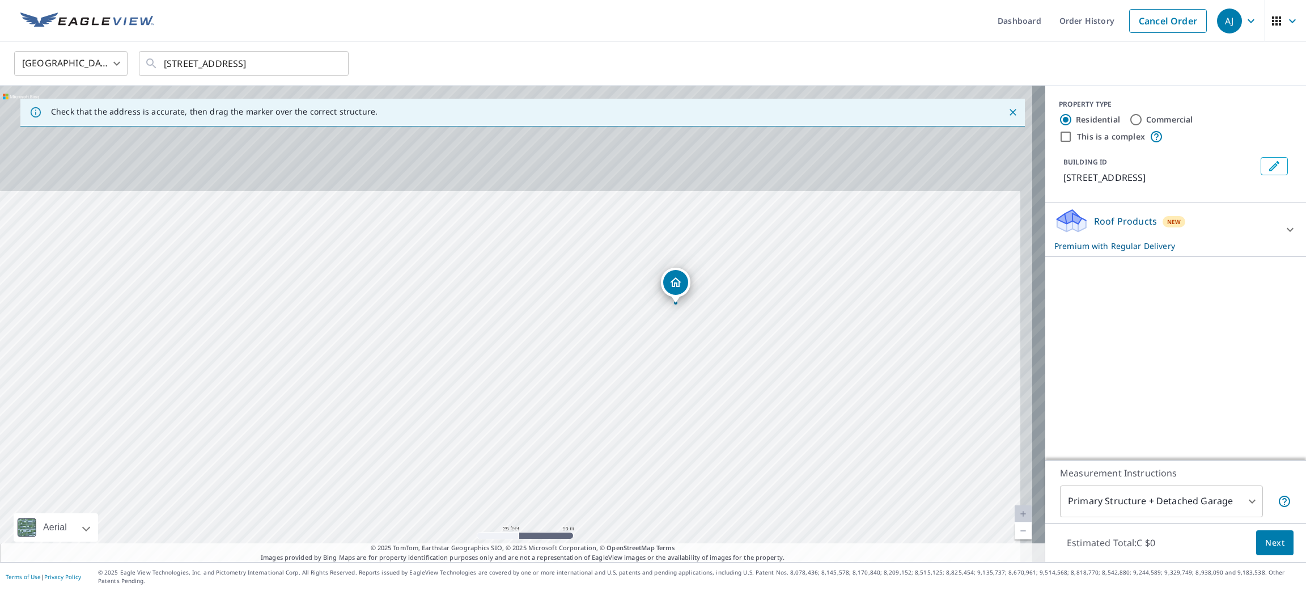
drag, startPoint x: 711, startPoint y: 362, endPoint x: 700, endPoint y: 454, distance: 92.6
click at [700, 454] on div "330 OAKCREST WAY OTTAWA ON K4A0S2" at bounding box center [522, 324] width 1045 height 476
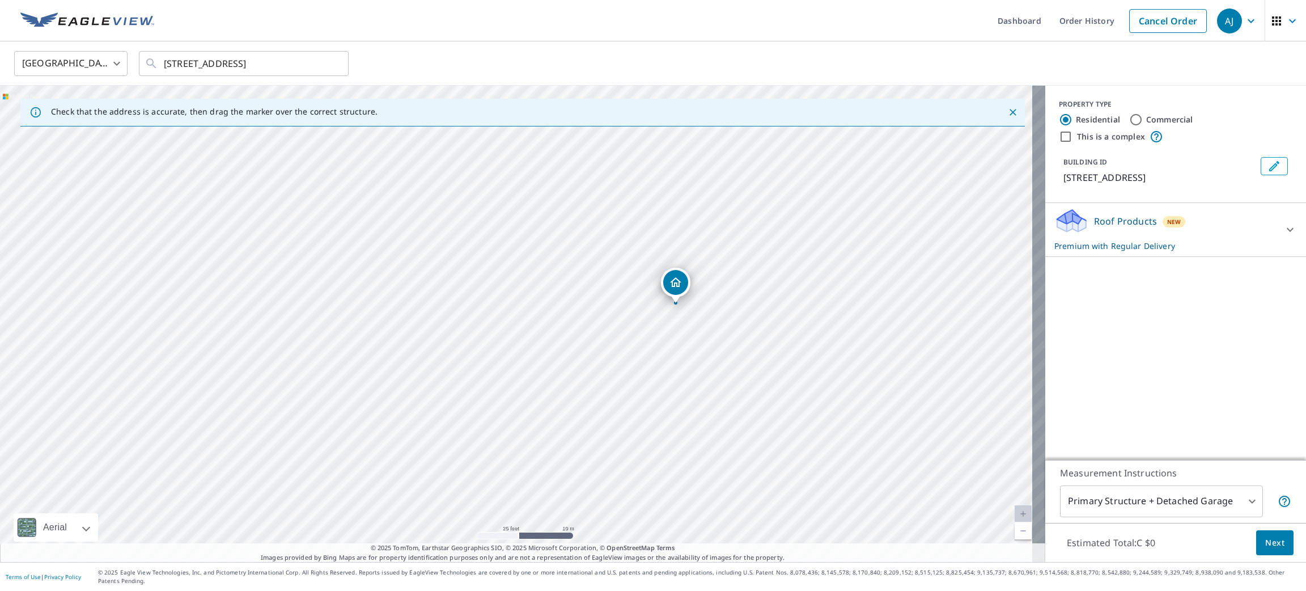
click at [1256, 553] on button "Next" at bounding box center [1274, 543] width 37 height 26
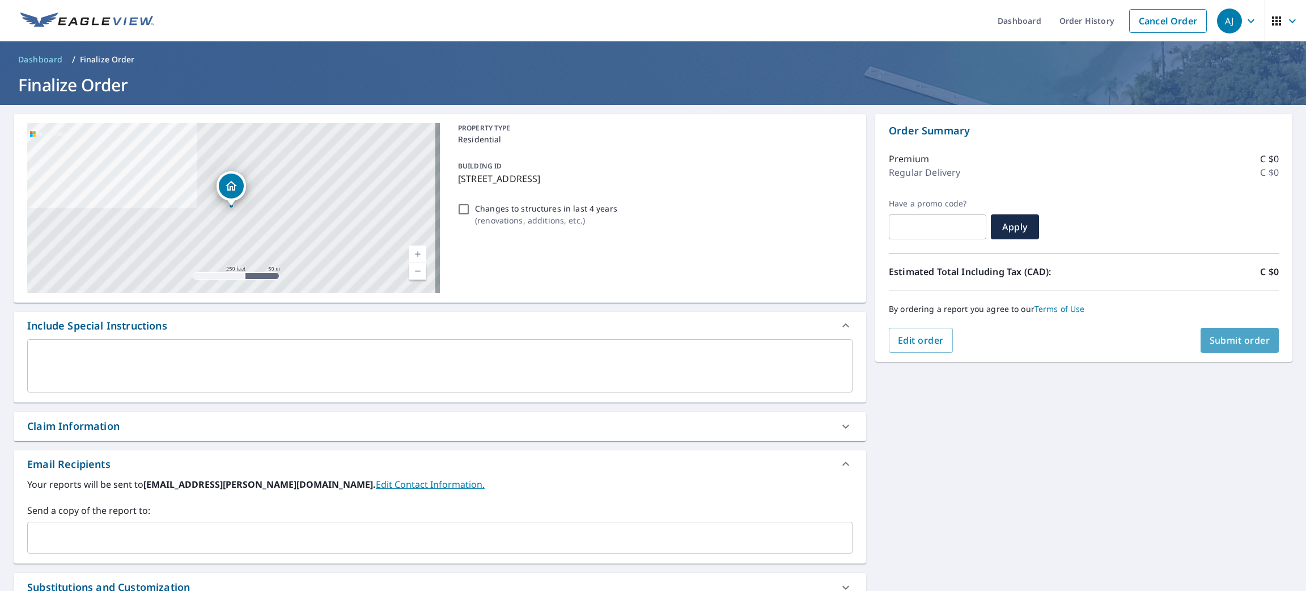
click at [1231, 350] on button "Submit order" at bounding box center [1240, 340] width 79 height 25
checkbox input "true"
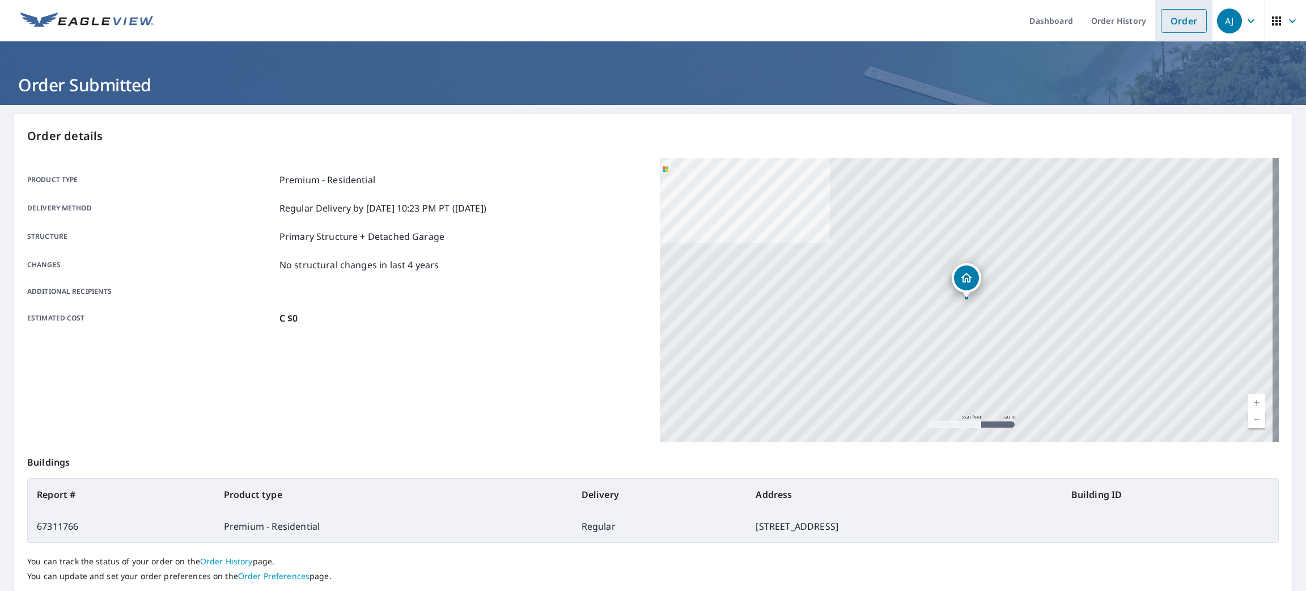
click at [1161, 23] on link "Order" at bounding box center [1184, 21] width 46 height 24
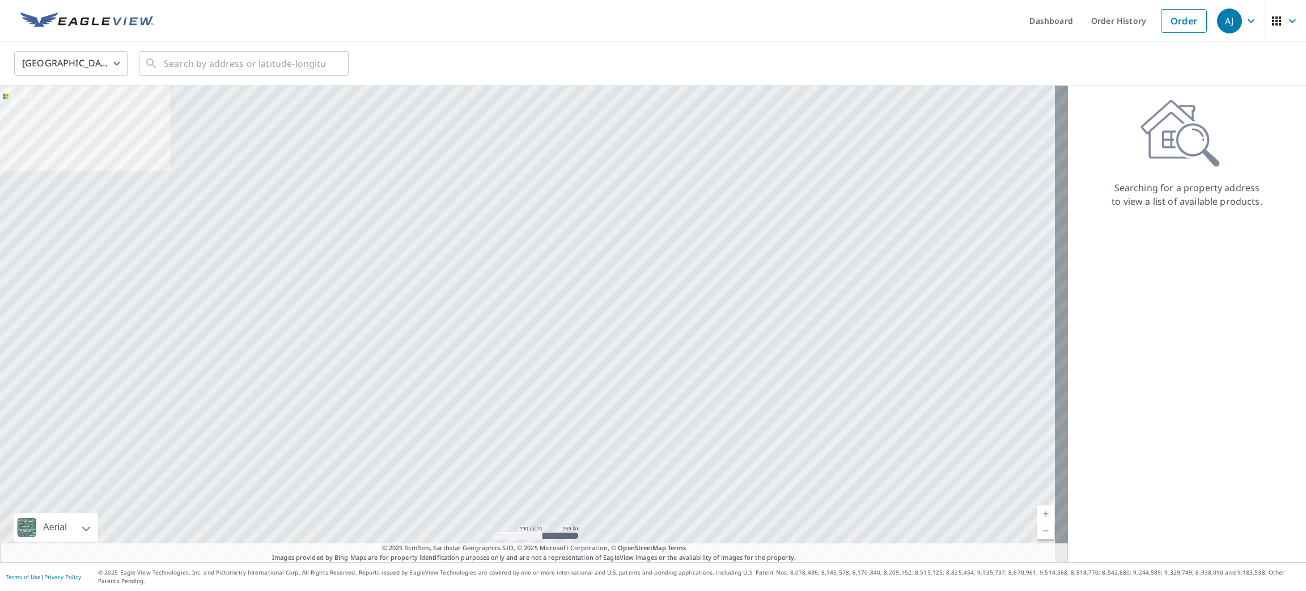
click at [105, 62] on body "AJ AJ Dashboard Order History Order AJ United States US ​ ​ Aerial Road A stand…" at bounding box center [653, 295] width 1306 height 591
click at [86, 115] on li "Canada" at bounding box center [70, 114] width 113 height 20
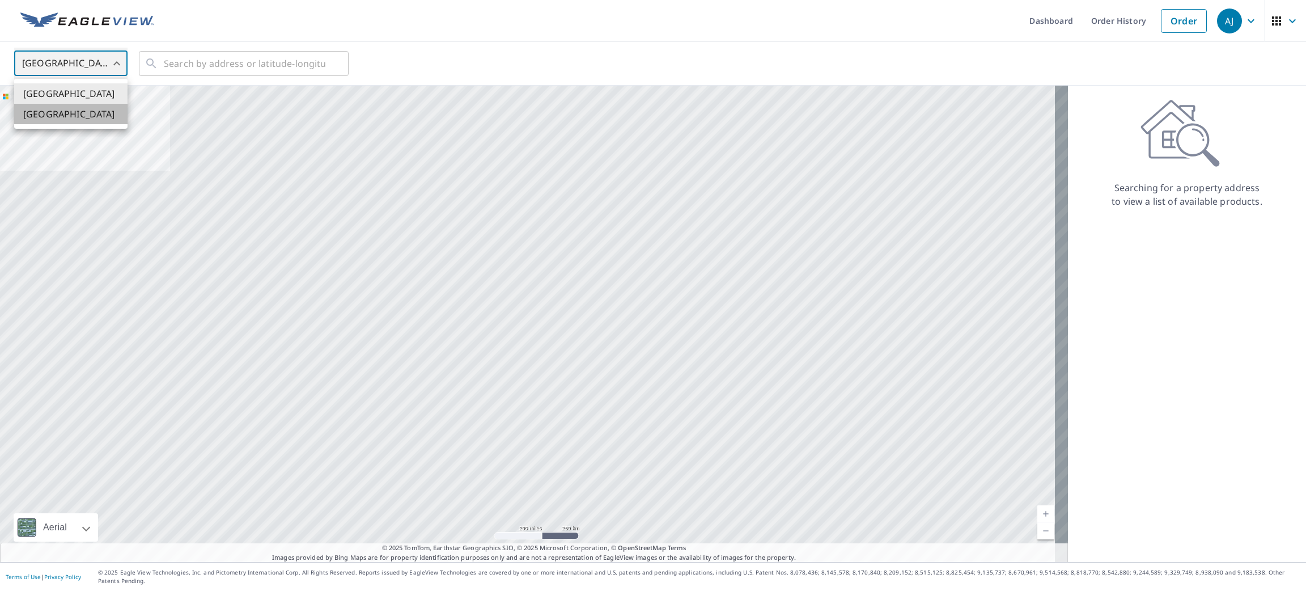
type input "CA"
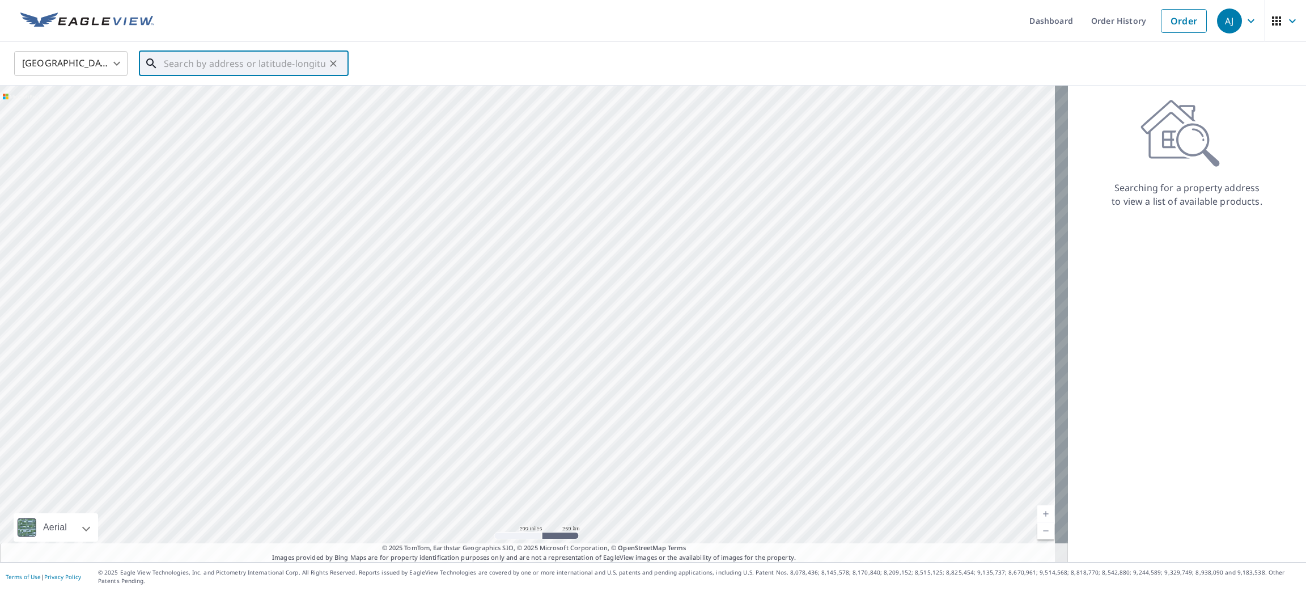
paste input "26 Louisa St, Kitchener, ON N2H 5L8, Canada"
click at [205, 92] on span "26 LOUISA ST KITCHENER ON N2H5L8" at bounding box center [251, 97] width 178 height 14
type input "26 LOUISA ST KITCHENER ON N2H5L8"
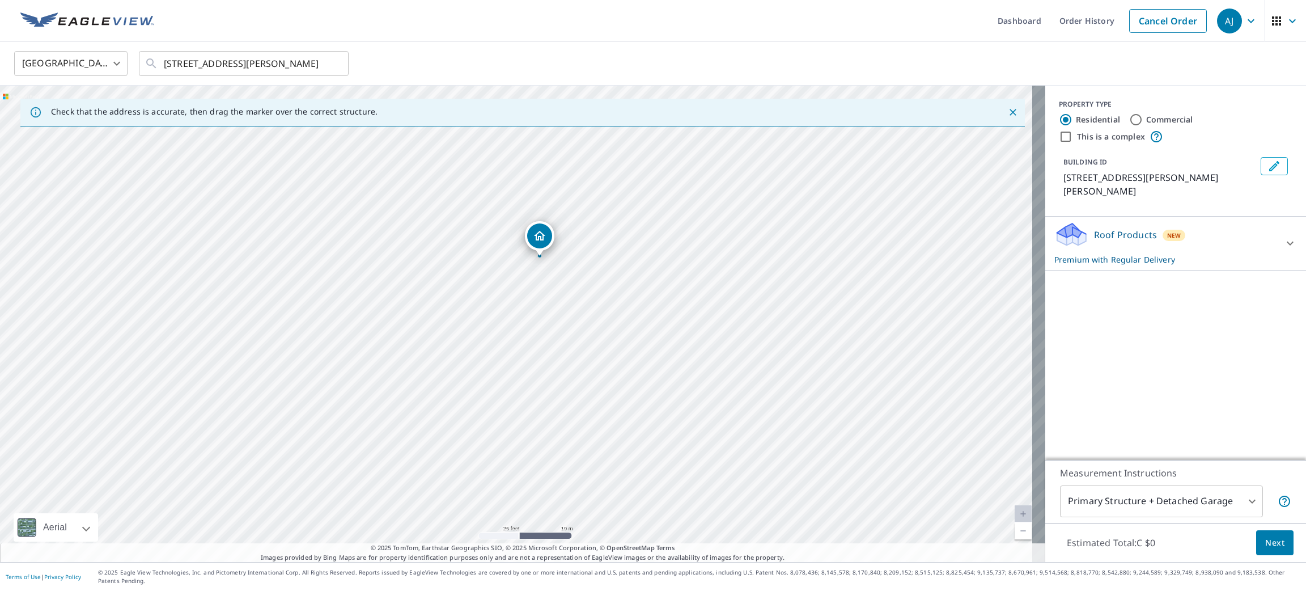
drag, startPoint x: 538, startPoint y: 251, endPoint x: 537, endPoint y: 231, distance: 19.9
click at [1265, 550] on span "Next" at bounding box center [1274, 543] width 19 height 14
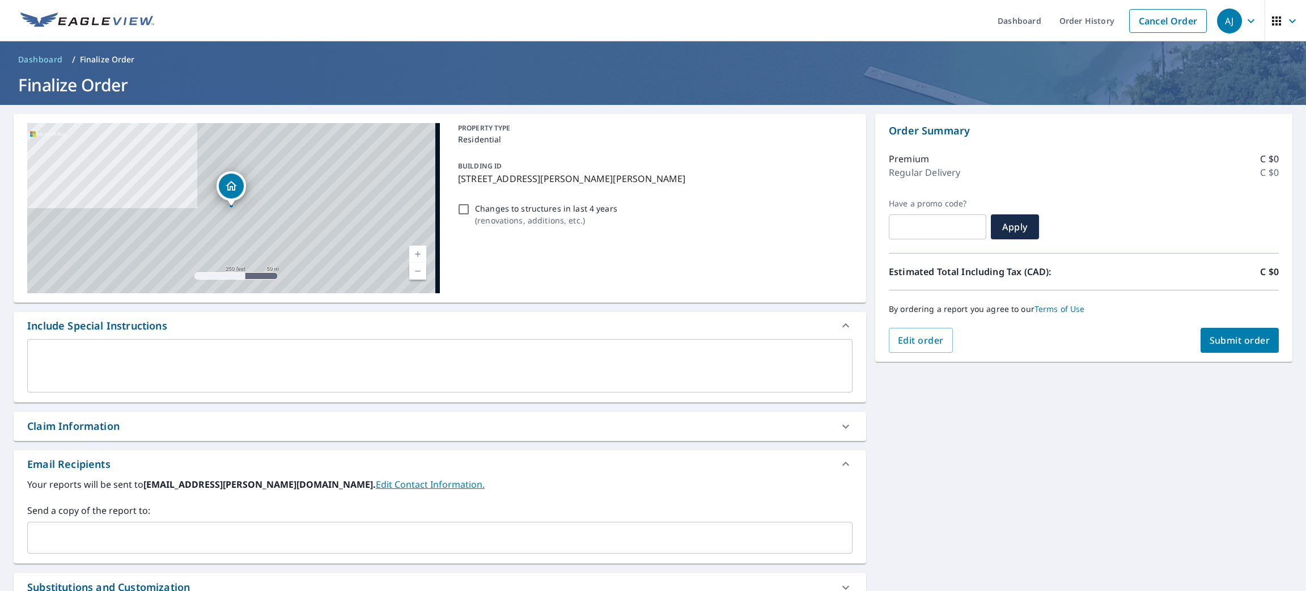
click at [1229, 347] on button "Submit order" at bounding box center [1240, 340] width 79 height 25
checkbox input "true"
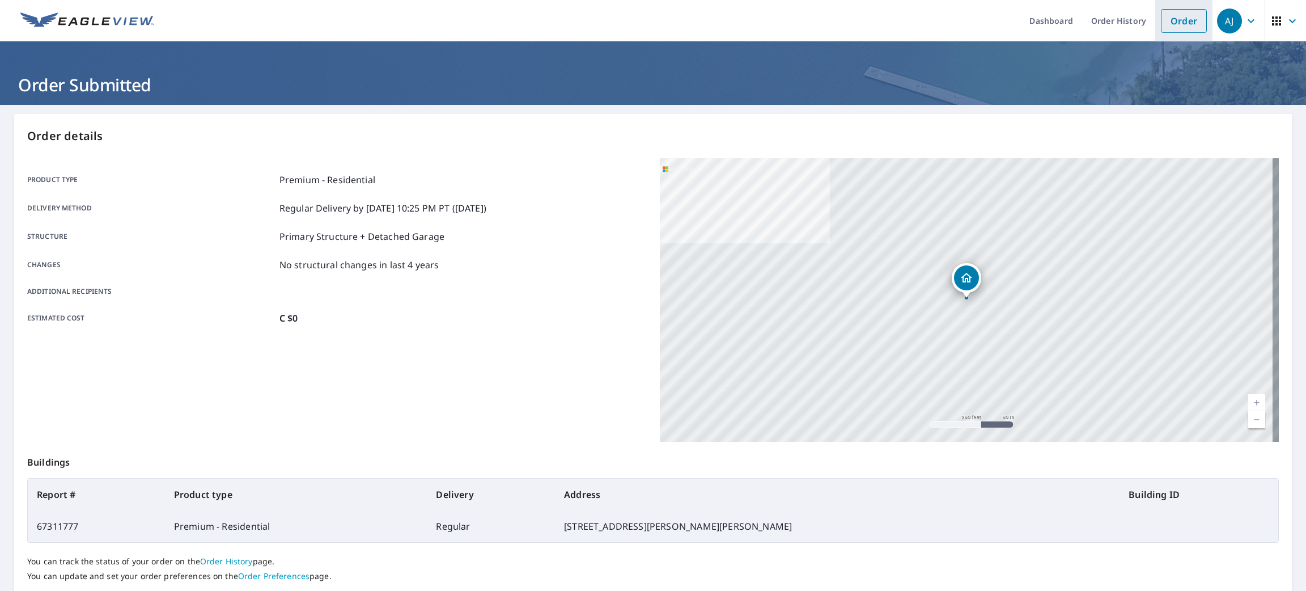
drag, startPoint x: 1175, startPoint y: 19, endPoint x: 1168, endPoint y: 22, distance: 6.6
click at [1175, 19] on link "Order" at bounding box center [1184, 21] width 46 height 24
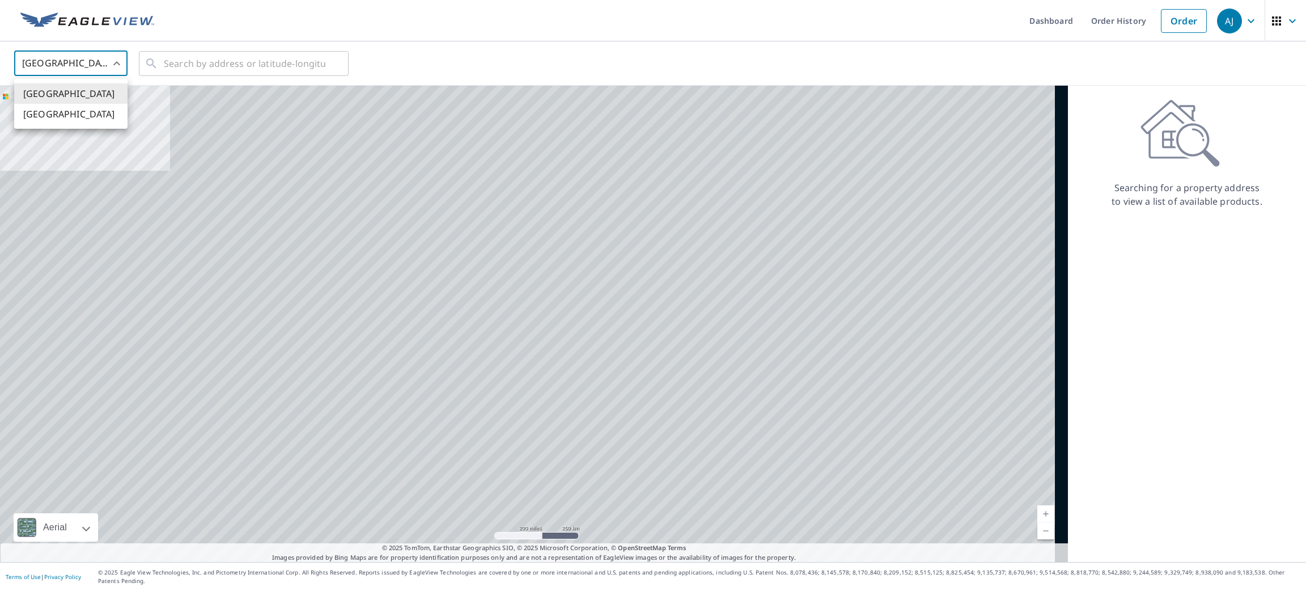
click at [115, 58] on body "AJ AJ Dashboard Order History Order AJ United States US ​ ​ Aerial Road A stand…" at bounding box center [653, 295] width 1306 height 591
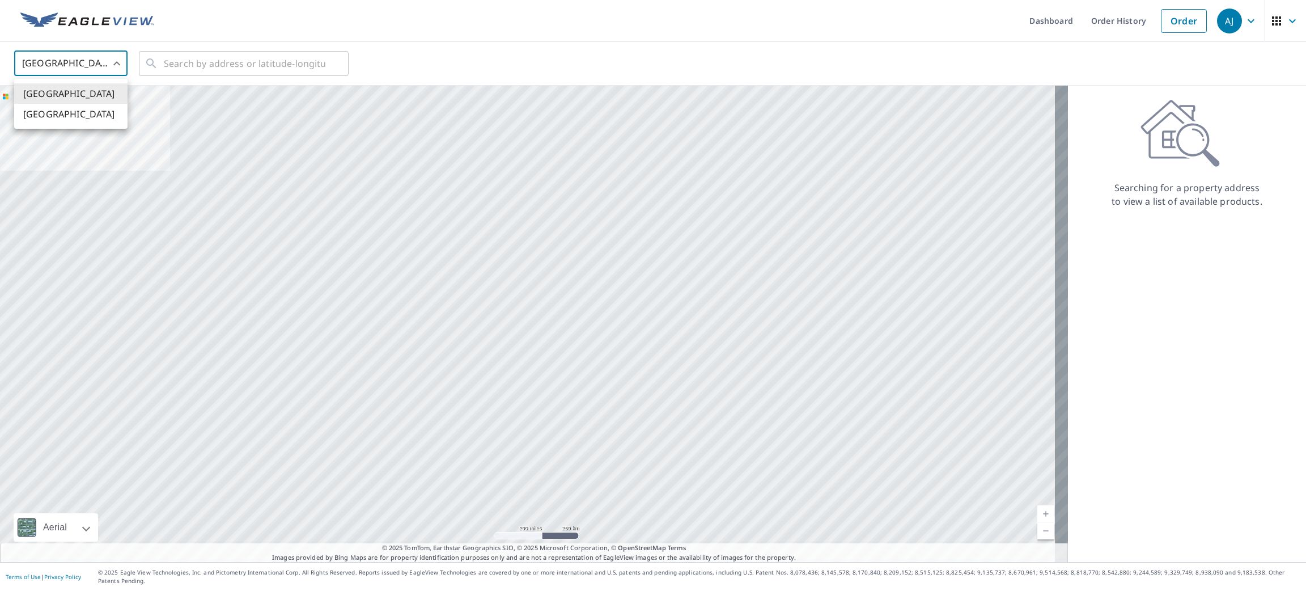
click at [99, 115] on li "Canada" at bounding box center [70, 114] width 113 height 20
type input "CA"
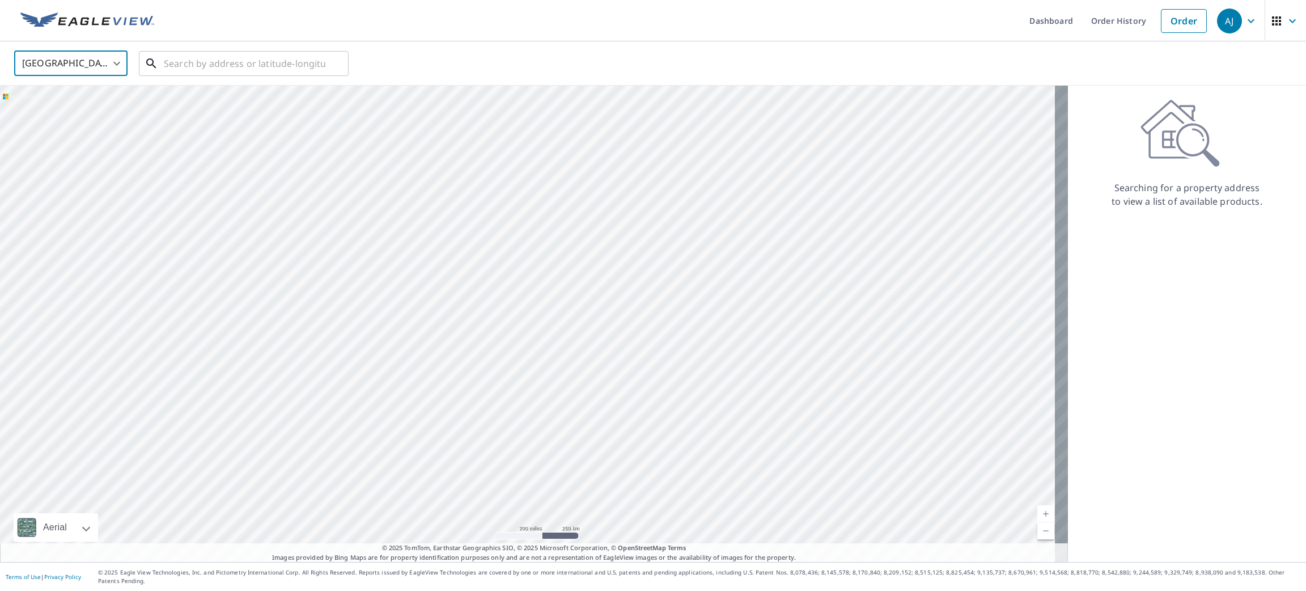
click at [262, 58] on input "text" at bounding box center [245, 64] width 162 height 32
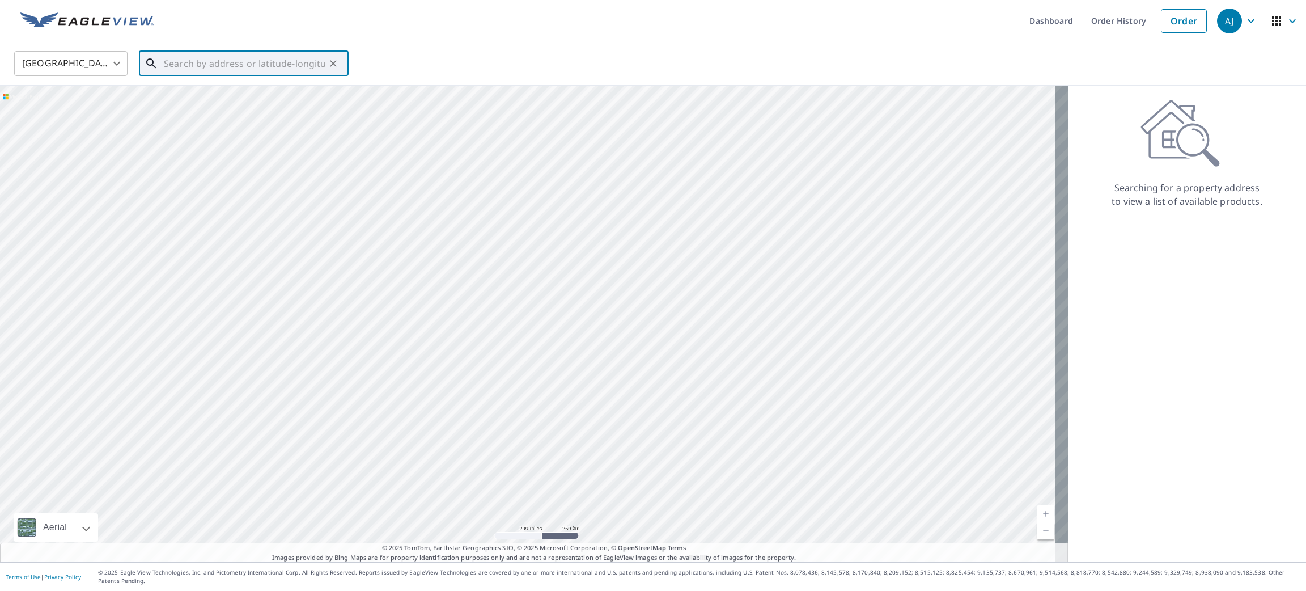
paste input ": 106 GIROUX ST, THE NATION, ON K0A2M0"
drag, startPoint x: 233, startPoint y: 61, endPoint x: 130, endPoint y: 71, distance: 103.7
click at [130, 71] on div "Canada CA ​ : 106 GIROUX ST, THE NATION, ON K0A2M0 ​ Match not found" at bounding box center [649, 63] width 1287 height 27
click at [166, 61] on input ": 106 GIROUX ST, THE NATION, ON K0A2M0" at bounding box center [245, 64] width 162 height 32
click at [245, 103] on li "106 GIROUX ST THE NATION ON K0A2M0" at bounding box center [244, 96] width 210 height 27
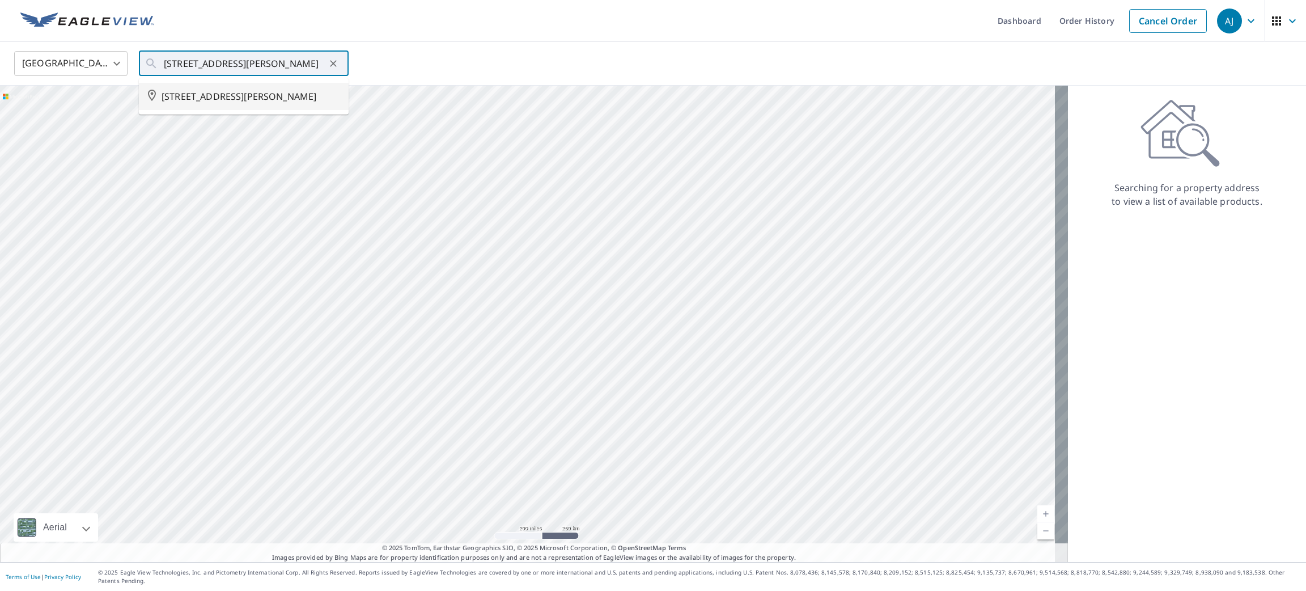
type input "106 GIROUX ST THE NATION ON K0A2M0"
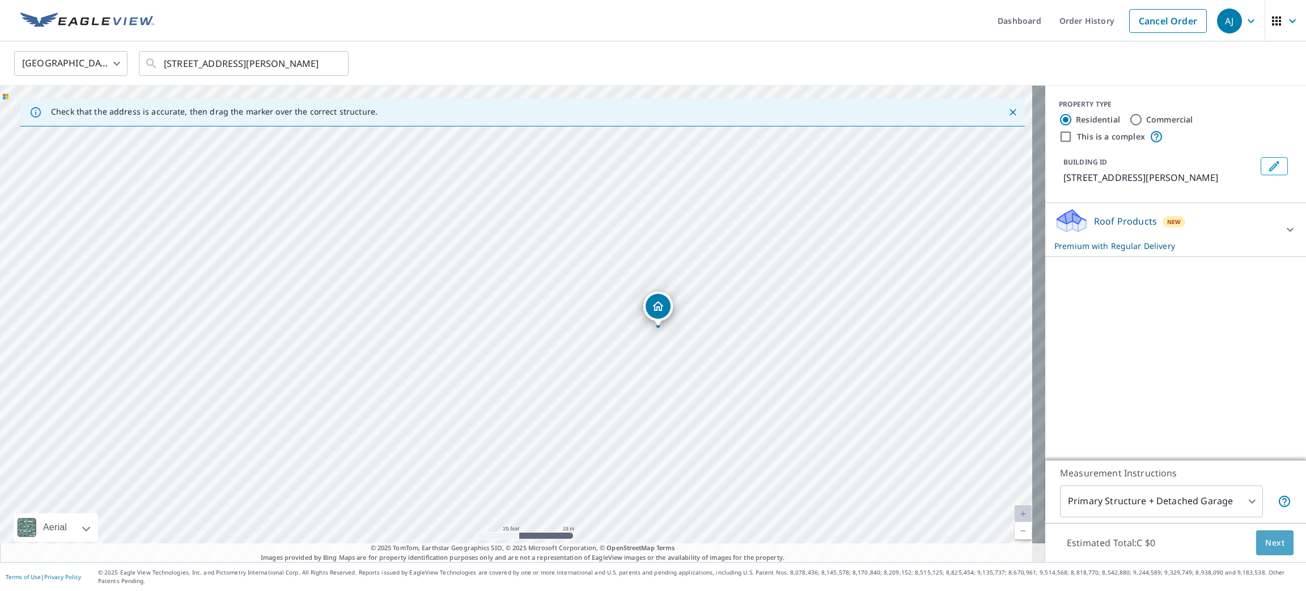
click at [1256, 549] on button "Next" at bounding box center [1274, 543] width 37 height 26
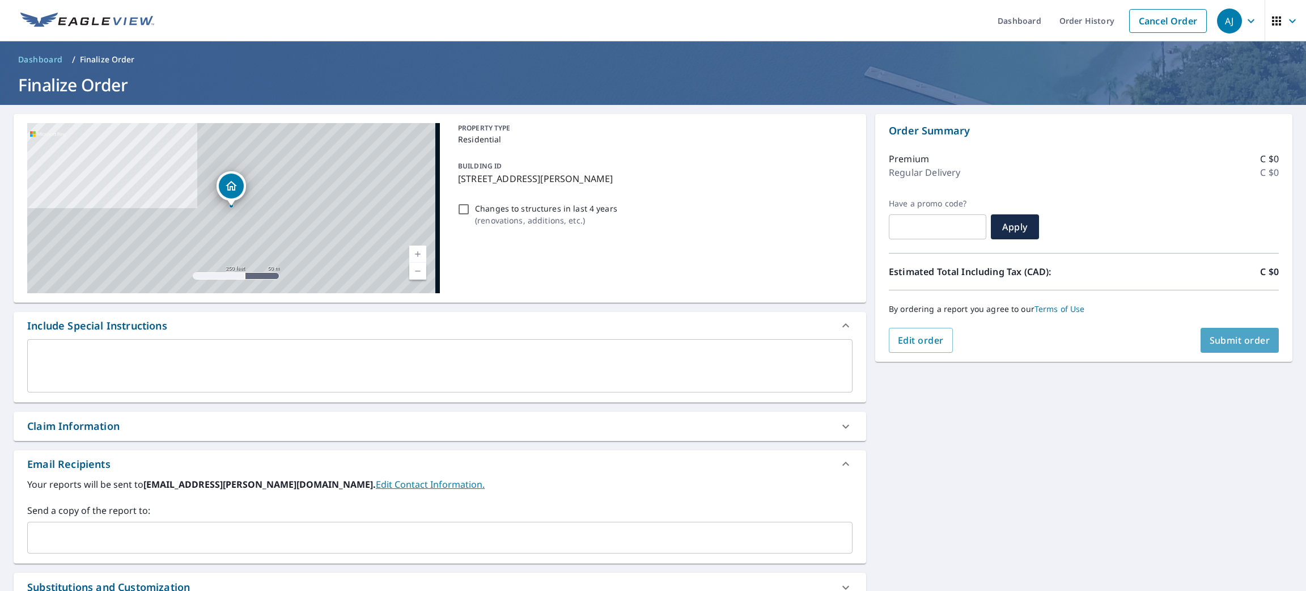
click at [1229, 348] on button "Submit order" at bounding box center [1240, 340] width 79 height 25
checkbox input "true"
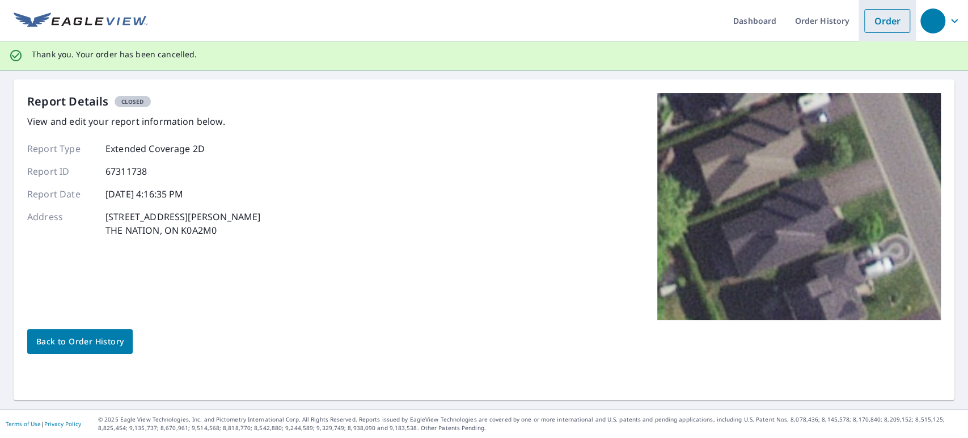
click at [866, 23] on link "Order" at bounding box center [887, 21] width 46 height 24
